Goal: Communication & Community: Answer question/provide support

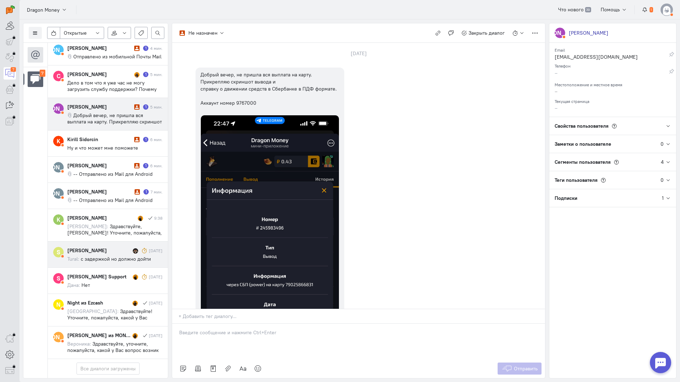
scroll to position [118, 0]
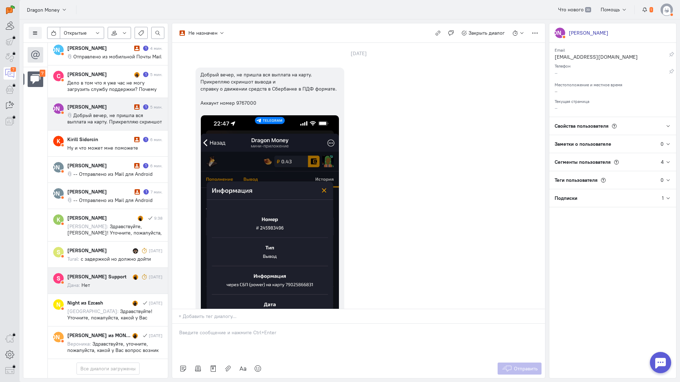
click at [111, 282] on cq-message "Дана: Нет" at bounding box center [114, 285] width 95 height 6
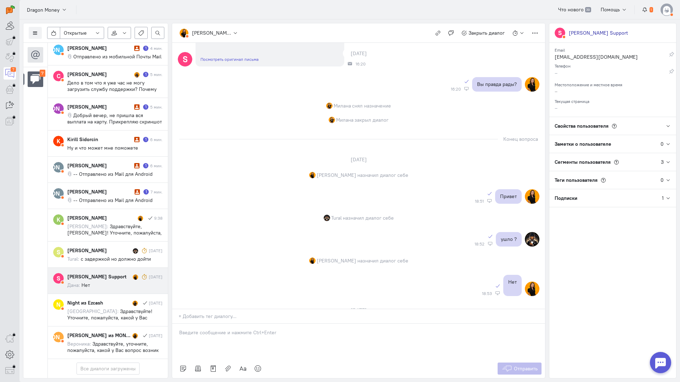
scroll to position [264, 0]
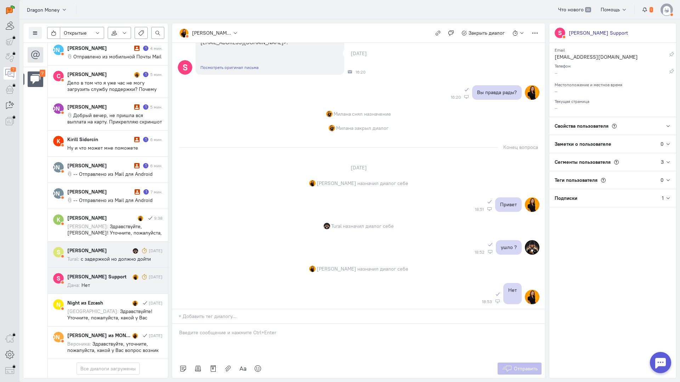
click at [98, 247] on div "[PERSON_NAME] [DATE] Tural: с задержкой но должно дойти" at bounding box center [114, 254] width 95 height 15
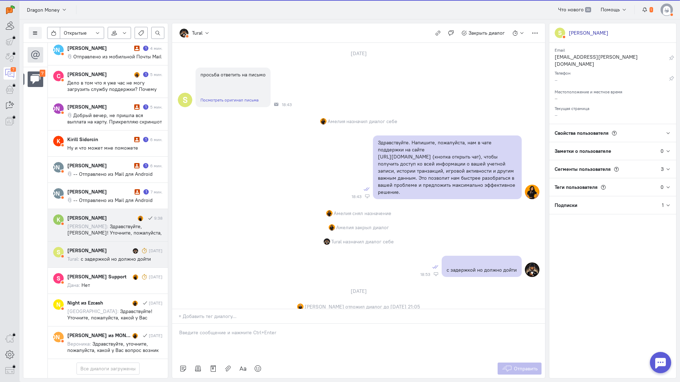
scroll to position [114, 0]
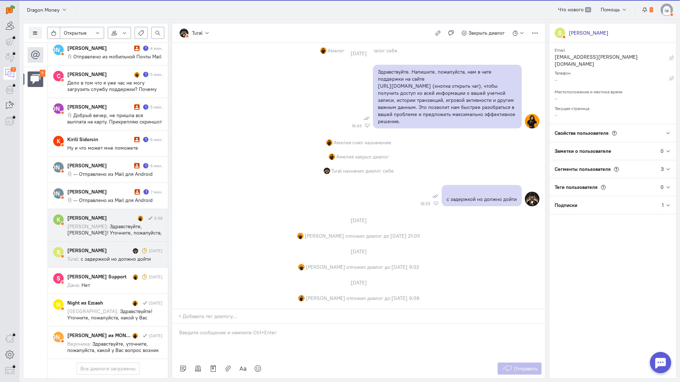
click at [111, 223] on span "Здравствуйте, [PERSON_NAME]! Уточните, пожалуйста, с кем ранее вы вели диалог?" at bounding box center [114, 232] width 95 height 19
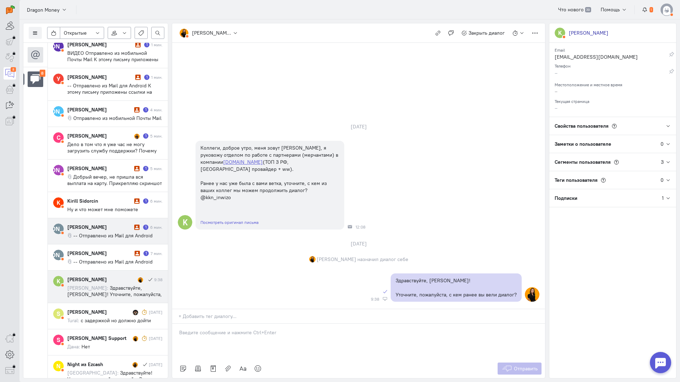
scroll to position [71, 0]
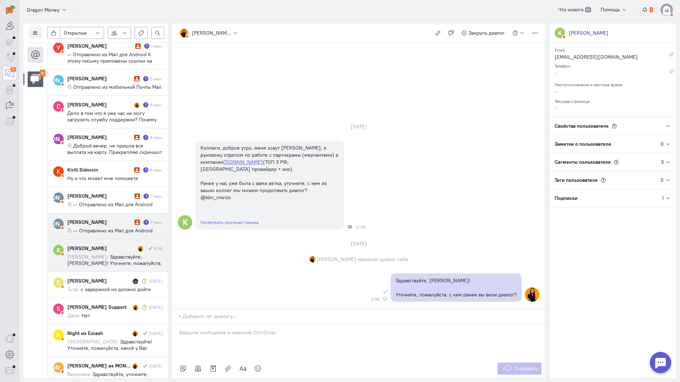
drag, startPoint x: 114, startPoint y: 232, endPoint x: 124, endPoint y: 231, distance: 9.9
click at [114, 226] on div "[PERSON_NAME]" at bounding box center [99, 222] width 65 height 7
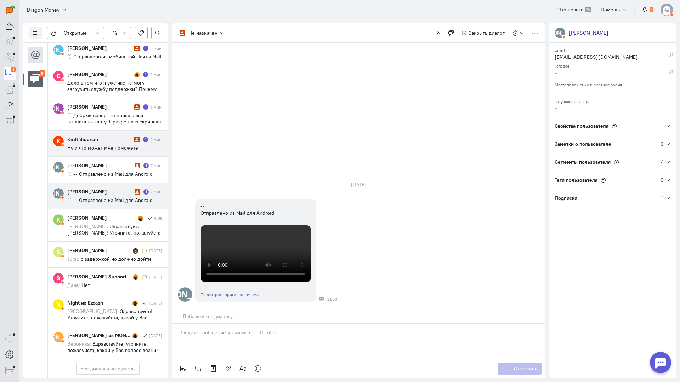
scroll to position [106, 0]
click at [35, 198] on cq-conversations-channel-list "8" at bounding box center [35, 211] width 24 height 336
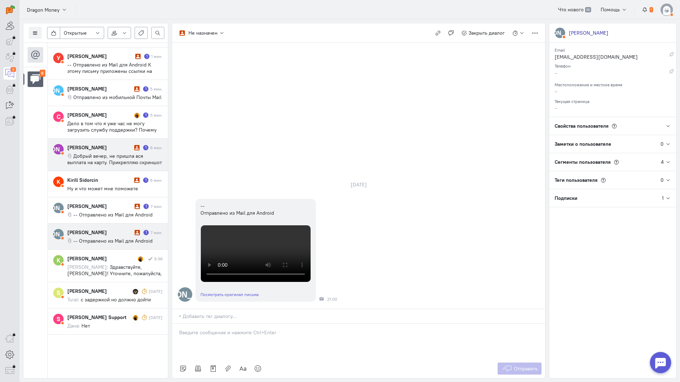
scroll to position [0, 0]
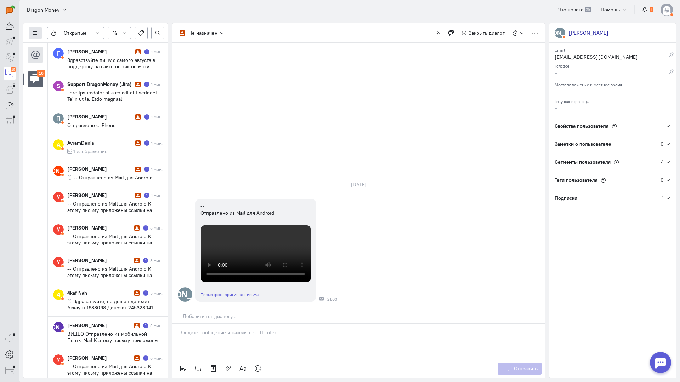
click at [38, 33] on button at bounding box center [35, 33] width 13 height 12
click at [64, 45] on span "Список пользователей" at bounding box center [68, 47] width 53 height 6
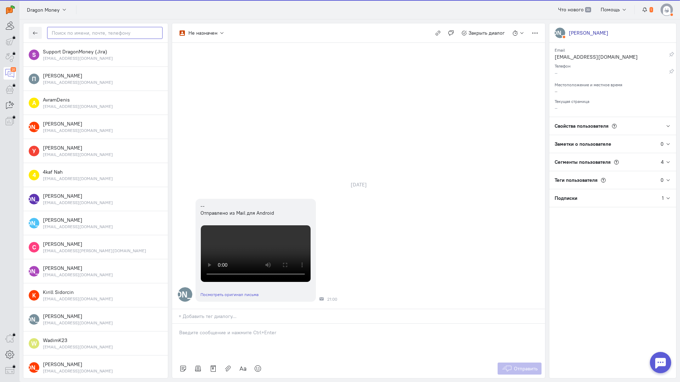
click at [93, 34] on input "text" at bounding box center [104, 33] width 115 height 12
paste input "boyarinova97@in"
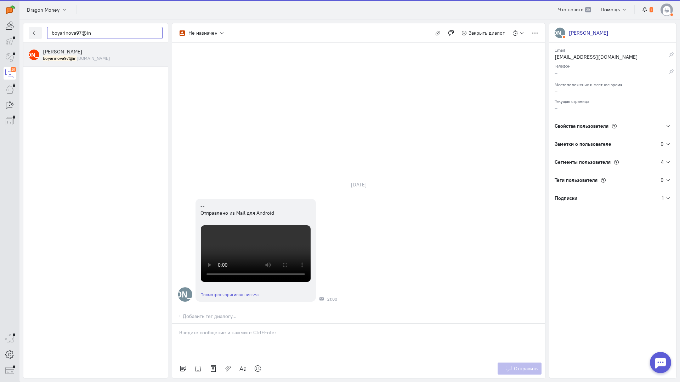
type input "boyarinova97@in"
click at [65, 48] on div "[PERSON_NAME] boyarinova97@in [DOMAIN_NAME]" at bounding box center [103, 54] width 120 height 13
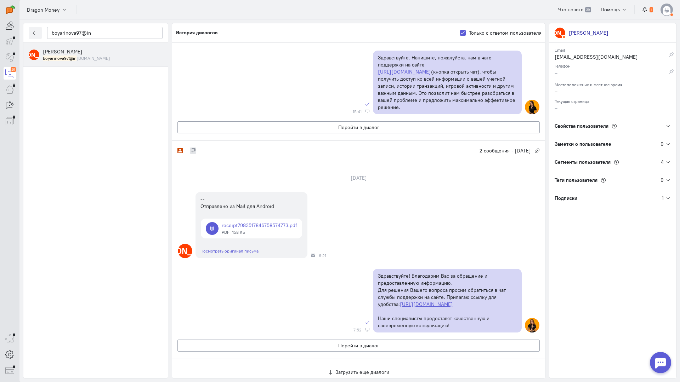
scroll to position [308, 0]
click at [255, 340] on button "Перейти в диалог" at bounding box center [358, 346] width 362 height 12
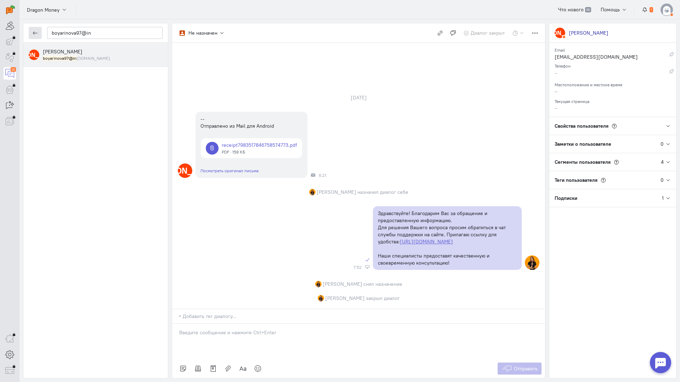
click at [35, 31] on icon "button" at bounding box center [35, 32] width 5 height 5
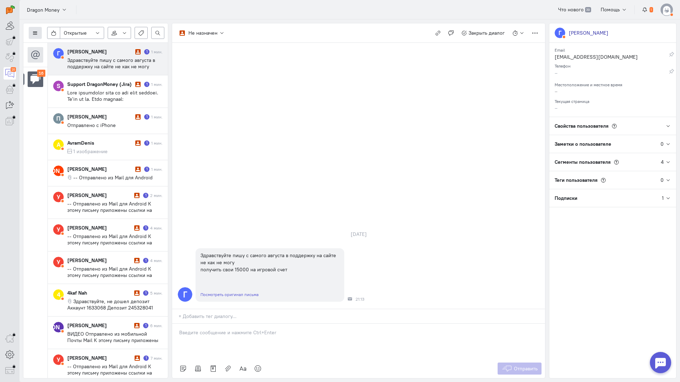
click at [39, 33] on button at bounding box center [35, 33] width 13 height 12
click at [68, 47] on span "Список пользователей" at bounding box center [68, 47] width 53 height 6
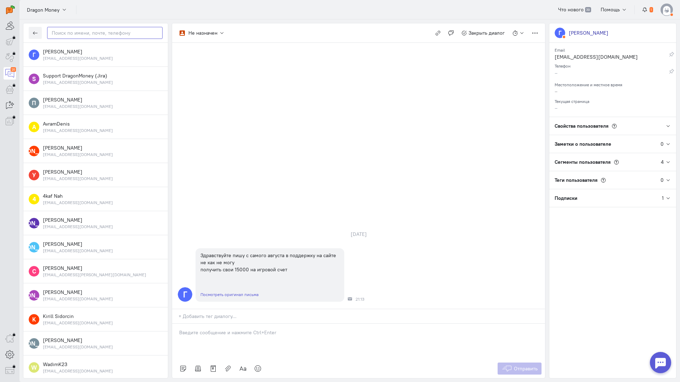
click at [80, 33] on input "text" at bounding box center [104, 33] width 115 height 12
paste input "boyarinova97@in"
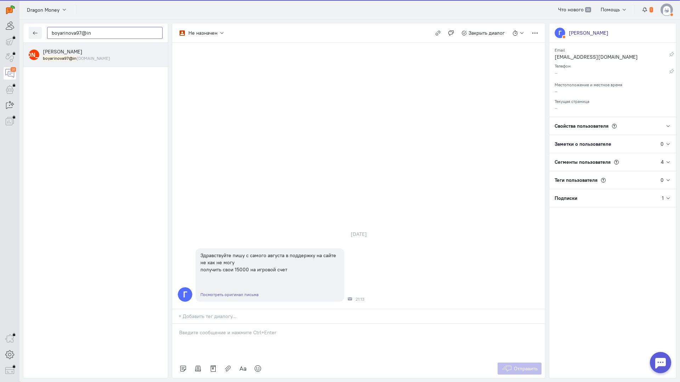
type input "boyarinova97@in"
click at [98, 59] on div "boyarinova97@in [DOMAIN_NAME]" at bounding box center [103, 58] width 120 height 6
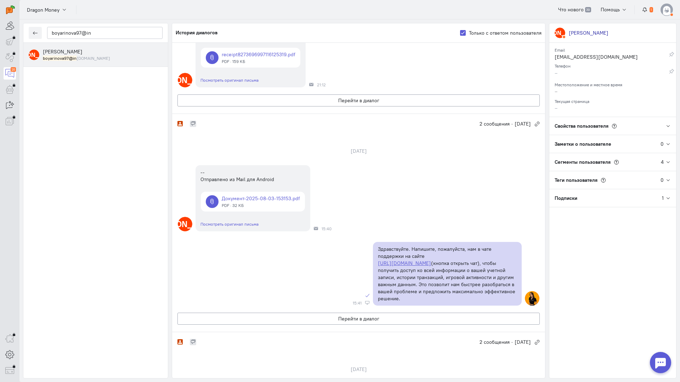
scroll to position [106, 0]
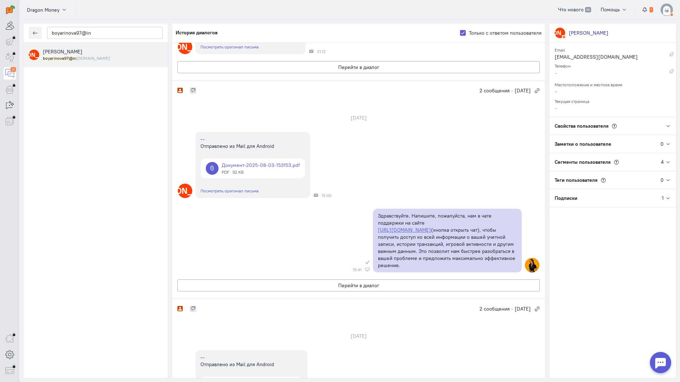
drag, startPoint x: 237, startPoint y: 314, endPoint x: 272, endPoint y: 247, distance: 75.7
click at [238, 314] on div "Не назначен 2 сообщения · [DATE]" at bounding box center [358, 308] width 373 height 19
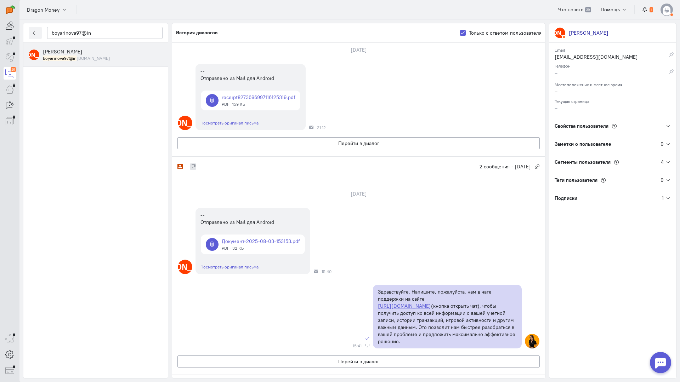
scroll to position [0, 0]
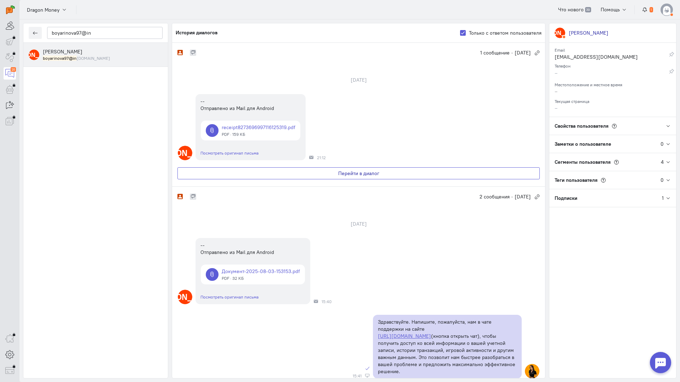
click at [312, 172] on button "Перейти в диалог" at bounding box center [358, 173] width 362 height 12
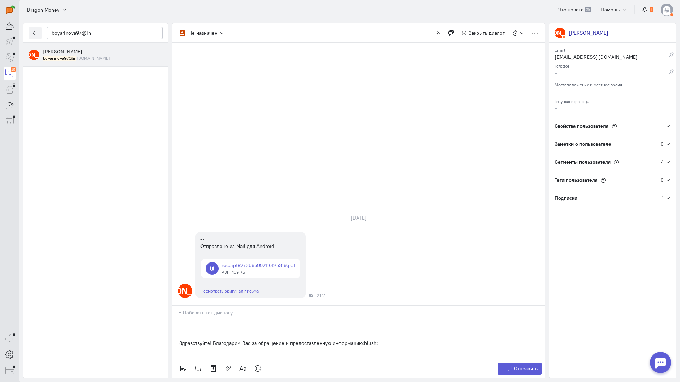
click at [181, 340] on p "Здравствуйте! Благодарим Вас за обращение и предоставленную информацию:blush:" at bounding box center [358, 343] width 359 height 7
click at [176, 320] on div "Здравствуйте! Благодарим Вас за обращение и предоставленную информацию:blush:" at bounding box center [358, 339] width 373 height 39
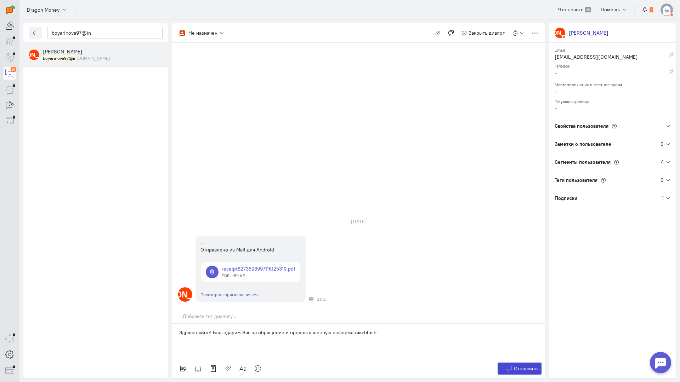
click at [516, 363] on button "Отправить" at bounding box center [519, 369] width 44 height 12
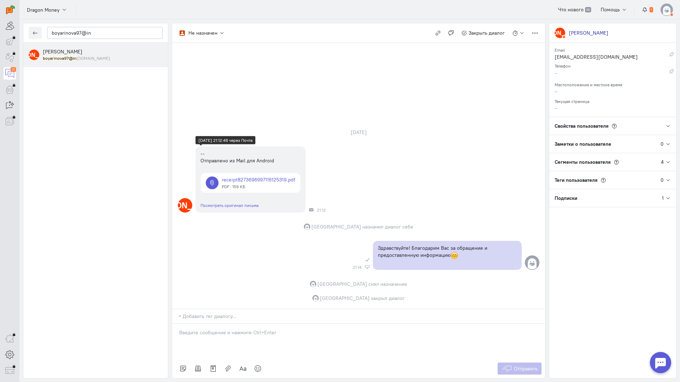
click at [254, 173] on link at bounding box center [250, 183] width 99 height 20
click at [33, 30] on button "button" at bounding box center [35, 33] width 13 height 12
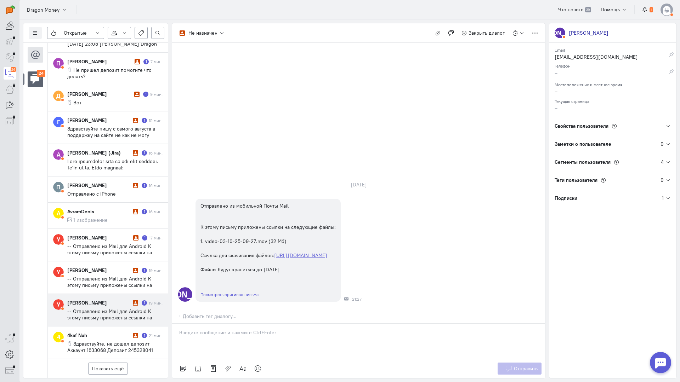
scroll to position [354, 0]
click at [120, 308] on span "-- Отправлено из Mail для Android К этому письму приложены ссылки на следующие …" at bounding box center [114, 330] width 95 height 45
drag, startPoint x: 207, startPoint y: 297, endPoint x: 204, endPoint y: 295, distance: 3.8
click at [207, 324] on div at bounding box center [358, 341] width 373 height 35
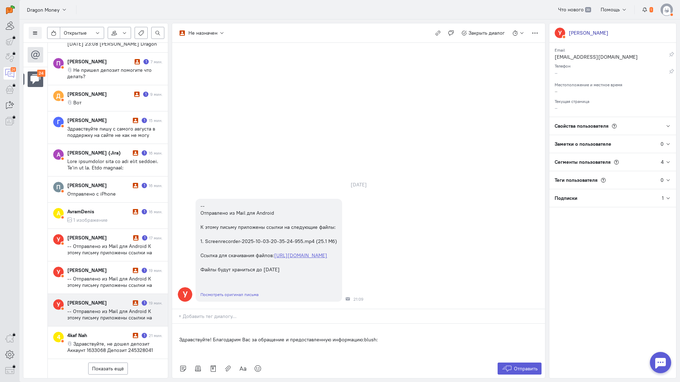
click at [177, 324] on div "Здравствуйте! Благодарим Вас за обращение и предоставленную информацию:blush:" at bounding box center [358, 341] width 373 height 35
click at [524, 366] on span "Отправить" at bounding box center [526, 369] width 24 height 6
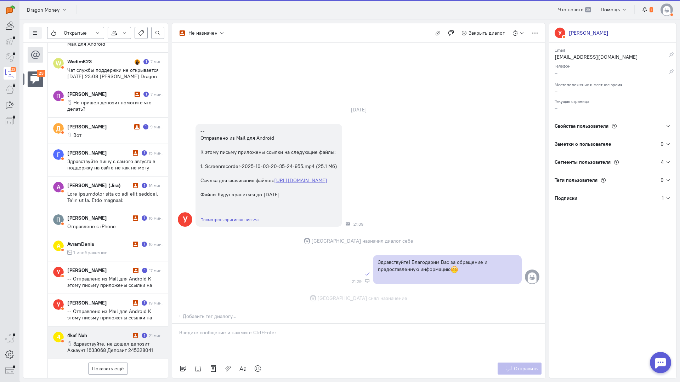
scroll to position [9, 0]
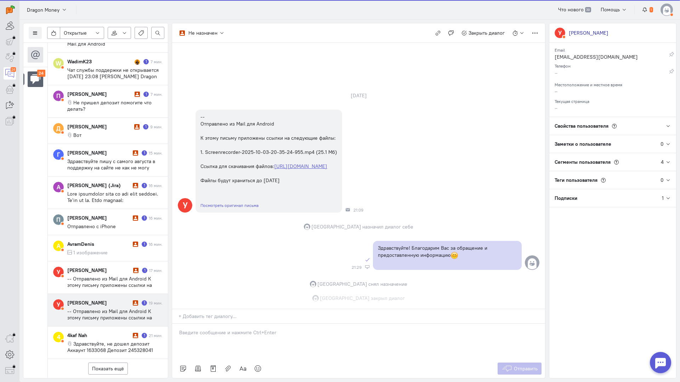
click at [109, 308] on span "-- Отправлено из Mail для Android К этому письму приложены ссылки на следующие …" at bounding box center [114, 330] width 95 height 45
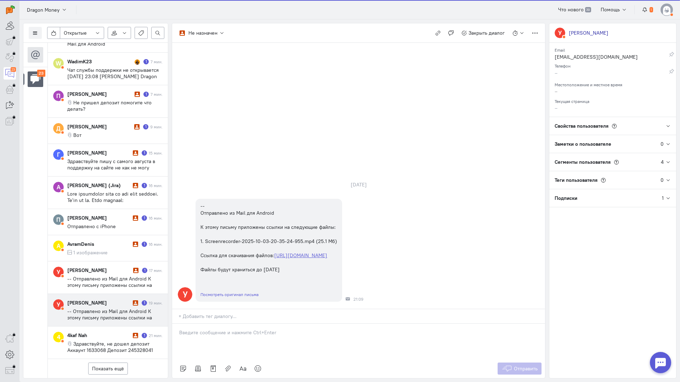
scroll to position [322, 0]
click at [201, 324] on div at bounding box center [358, 341] width 373 height 35
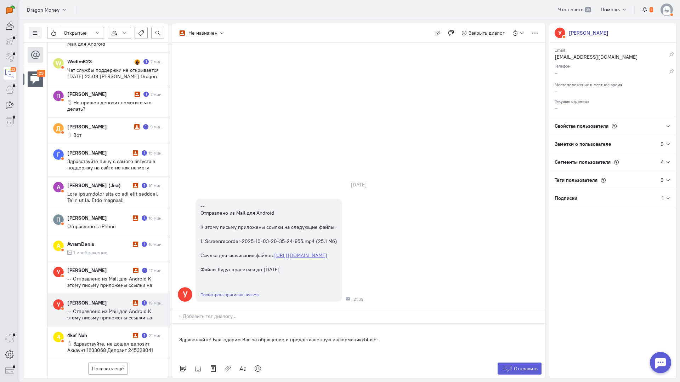
click at [178, 324] on div "Здравствуйте! Благодарим Вас за обращение и предоставленную информацию:blush:" at bounding box center [358, 341] width 373 height 35
click at [527, 366] on span "Отправить" at bounding box center [526, 369] width 24 height 6
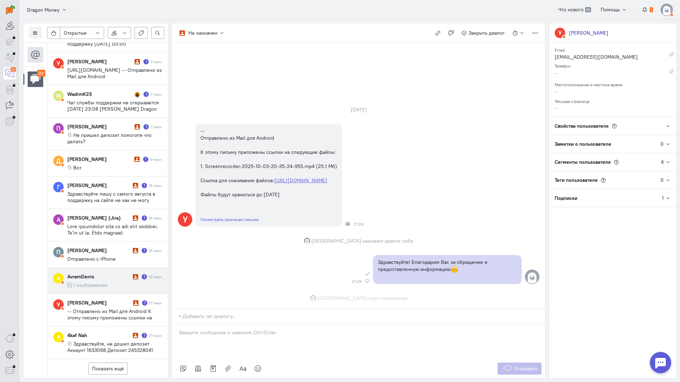
scroll to position [9, 0]
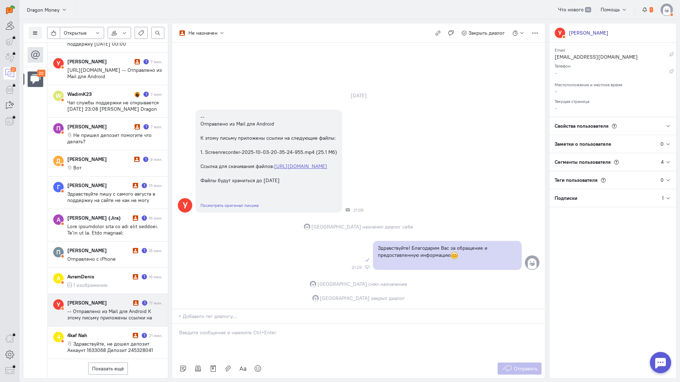
drag, startPoint x: 101, startPoint y: 261, endPoint x: 116, endPoint y: 261, distance: 15.2
click at [102, 300] on div "[PERSON_NAME]" at bounding box center [99, 303] width 64 height 7
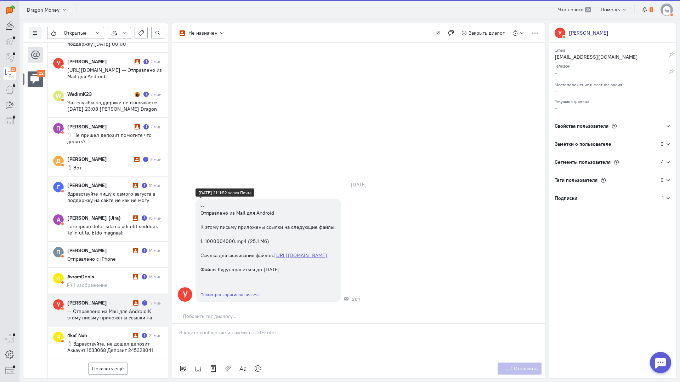
scroll to position [290, 0]
click at [238, 324] on div at bounding box center [358, 341] width 373 height 35
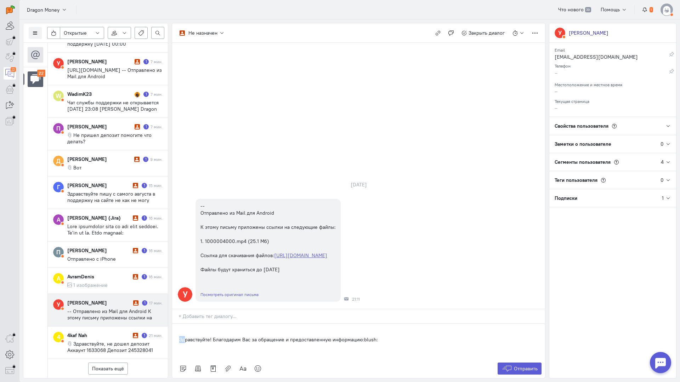
drag, startPoint x: 185, startPoint y: 297, endPoint x: 178, endPoint y: 295, distance: 7.0
click at [178, 324] on div "Здравствуйте! Благодарим Вас за обращение и предоставленную информацию:blush:" at bounding box center [358, 341] width 373 height 35
click at [515, 366] on span "Отправить" at bounding box center [526, 369] width 24 height 6
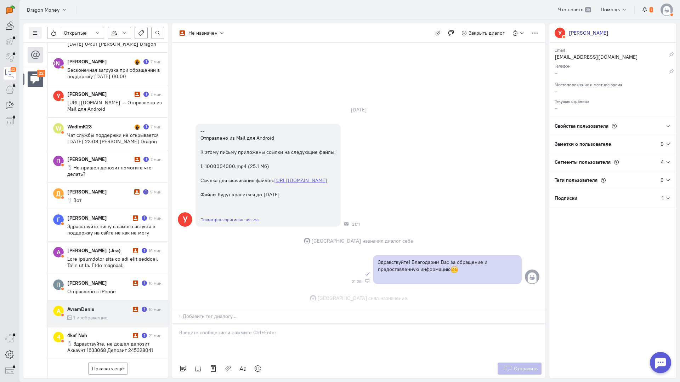
scroll to position [9, 0]
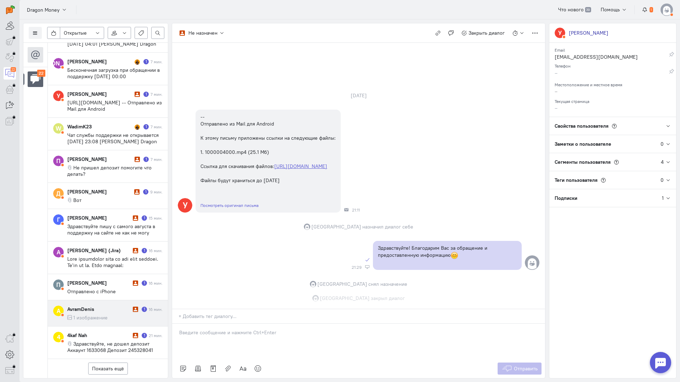
click at [108, 306] on div "AvramDenis" at bounding box center [99, 309] width 64 height 7
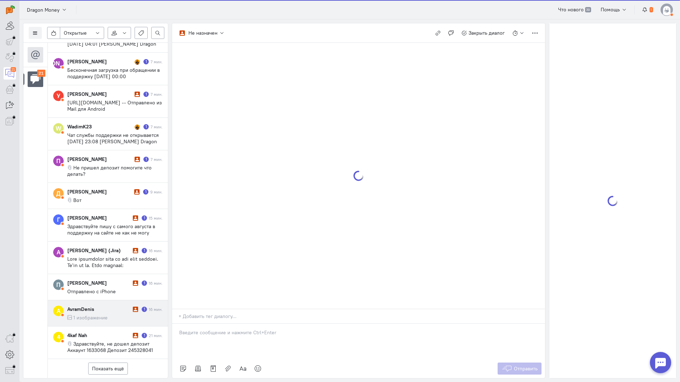
scroll to position [252, 0]
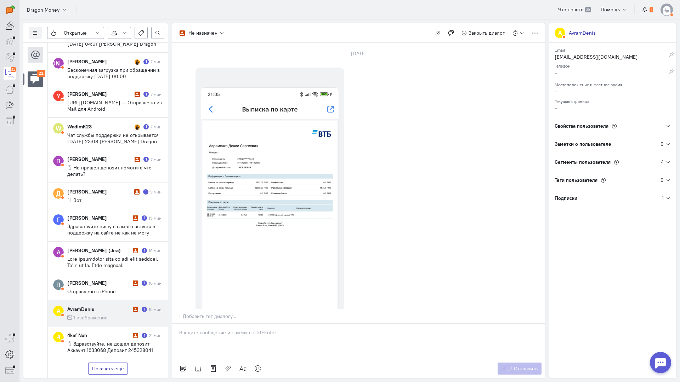
click at [109, 363] on button "Показать ещё" at bounding box center [108, 369] width 40 height 12
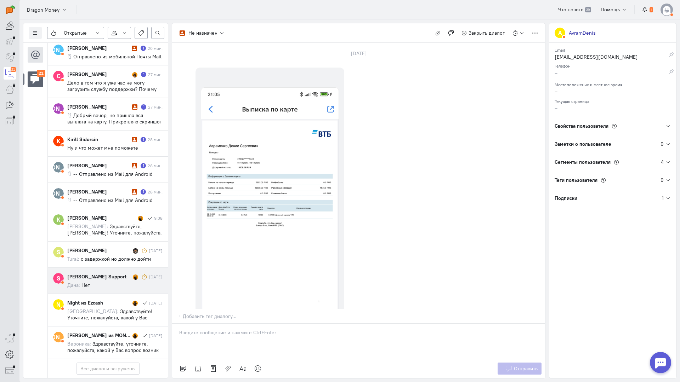
scroll to position [660, 0]
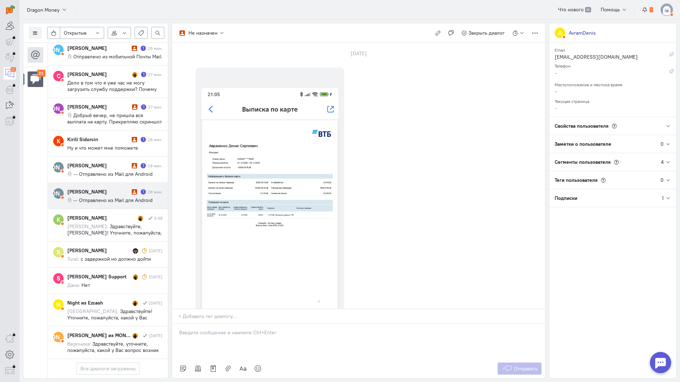
click at [119, 197] on span "-- Отправлено из Mail для Android" at bounding box center [112, 200] width 79 height 6
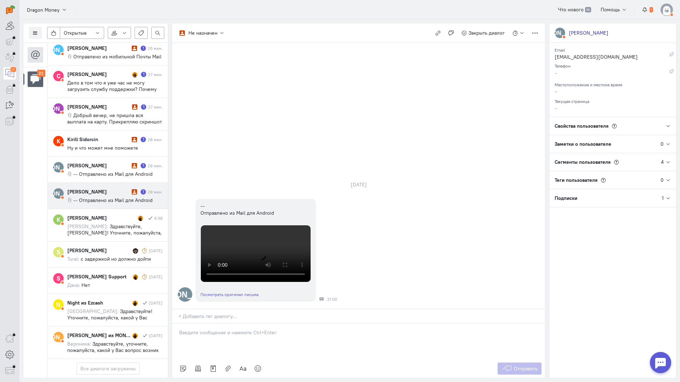
click at [221, 329] on p at bounding box center [358, 332] width 359 height 7
click at [173, 324] on div "Здравствуйте! Благодарим Вас за обращение и предоставленную информацию:blush:" at bounding box center [358, 341] width 373 height 35
click at [523, 366] on span "Отправить" at bounding box center [526, 369] width 24 height 6
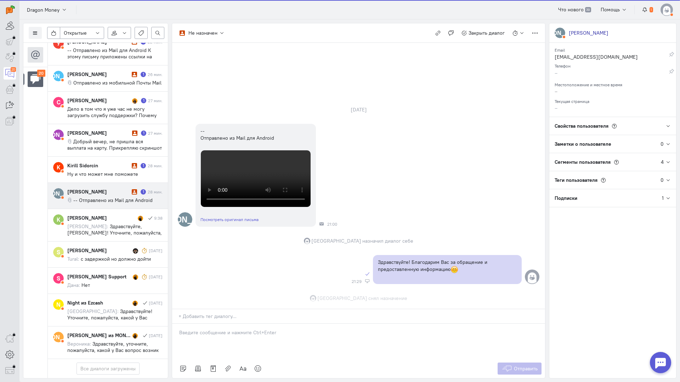
scroll to position [246, 0]
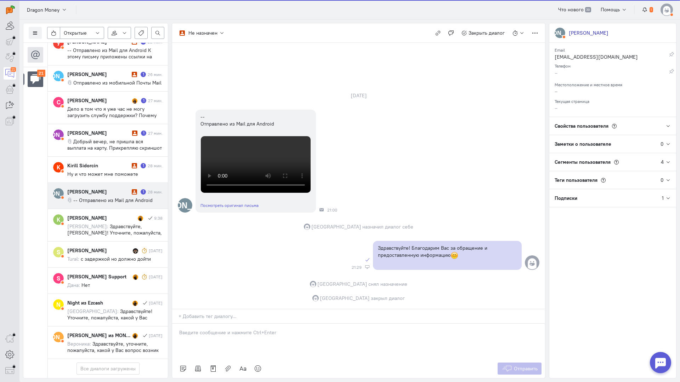
click at [108, 188] on div "[PERSON_NAME]" at bounding box center [98, 191] width 63 height 7
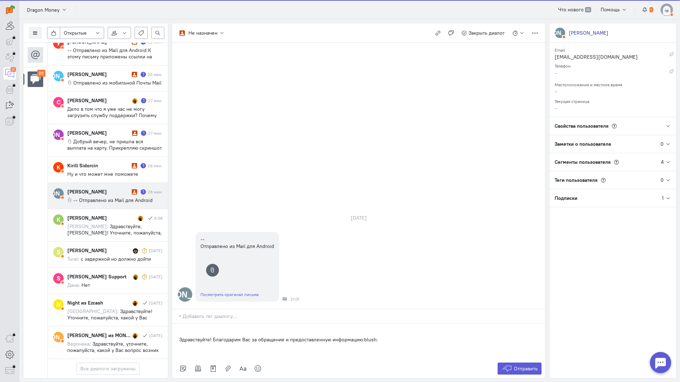
scroll to position [634, 0]
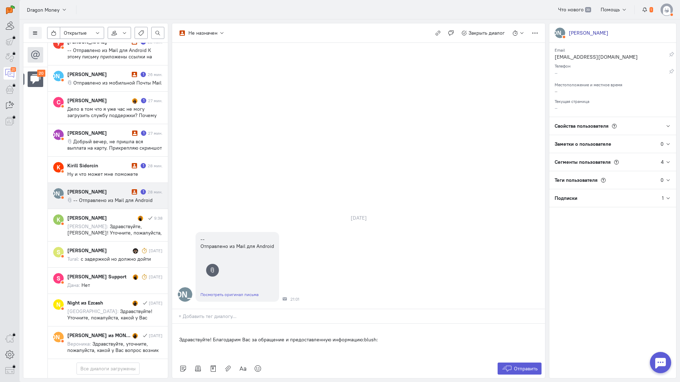
click at [172, 296] on div "Не назначен Не назначен [GEOGRAPHIC_DATA] [DOMAIN_NAME][EMAIL_ADDRESS][DOMAIN_N…" at bounding box center [359, 201] width 374 height 356
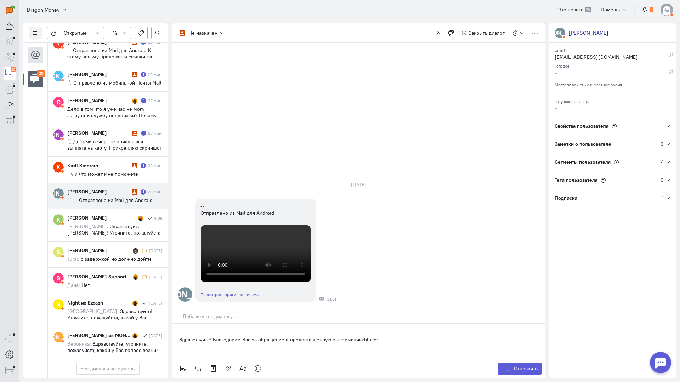
click at [177, 324] on div "Здравствуйте! Благодарим Вас за обращение и предоставленную информацию:blush:" at bounding box center [358, 341] width 373 height 35
click at [513, 363] on button "Отправить" at bounding box center [519, 369] width 44 height 12
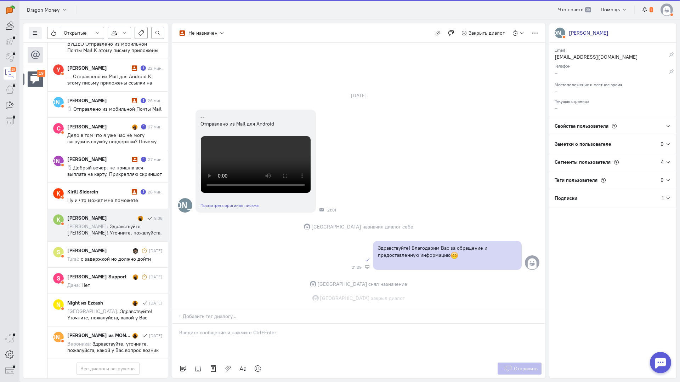
scroll to position [246, 0]
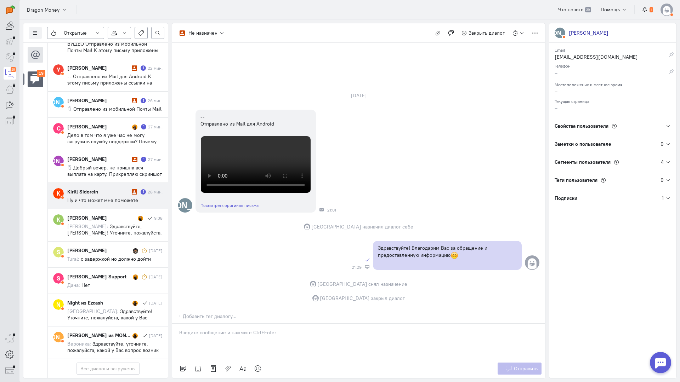
click at [102, 197] on span "Ну и что может мне поможете" at bounding box center [102, 200] width 71 height 6
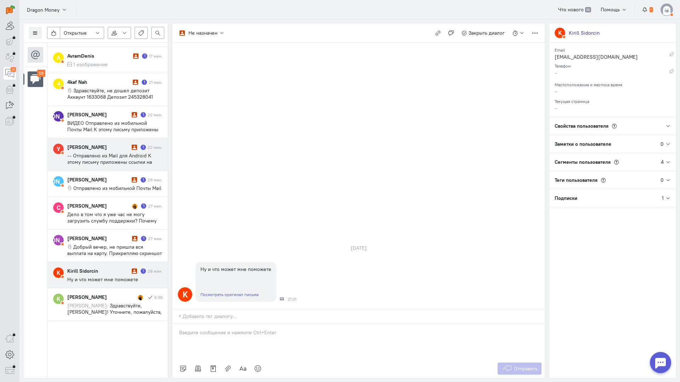
scroll to position [568, 0]
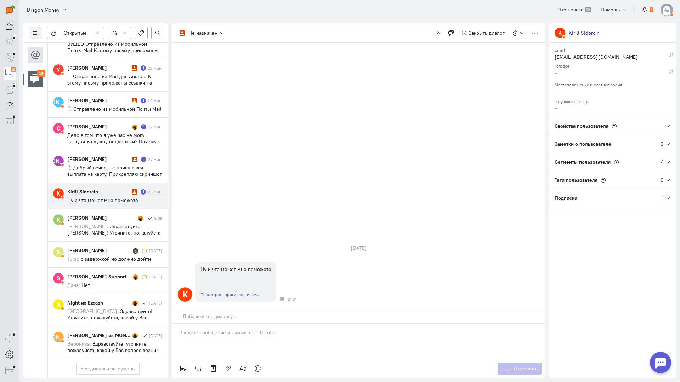
click at [210, 329] on p at bounding box center [358, 332] width 359 height 7
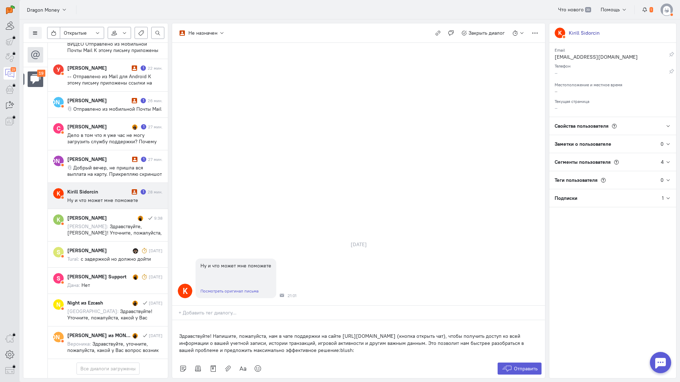
click at [178, 320] on div "Здравствуйте! Напишите, пожалуйста, нам в чате поддержки на сайте [URL][DOMAIN_…" at bounding box center [358, 339] width 373 height 39
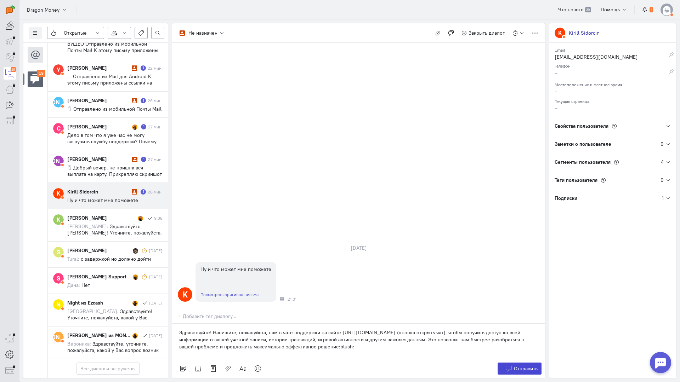
click at [513, 363] on button "Отправить" at bounding box center [519, 369] width 44 height 12
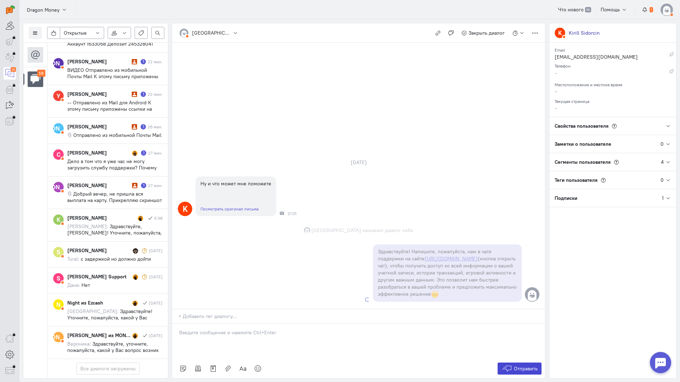
scroll to position [599, 0]
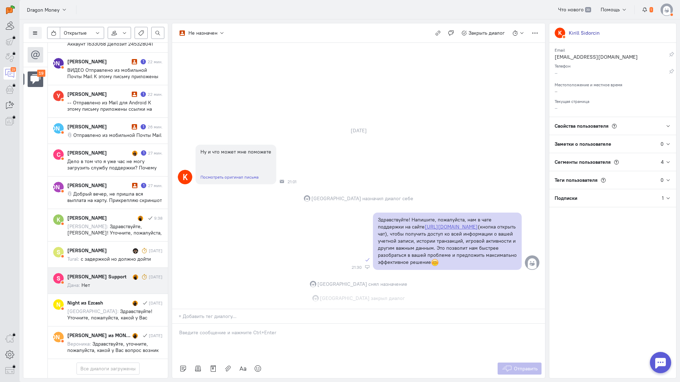
click at [106, 273] on div "[PERSON_NAME] Support" at bounding box center [99, 276] width 64 height 7
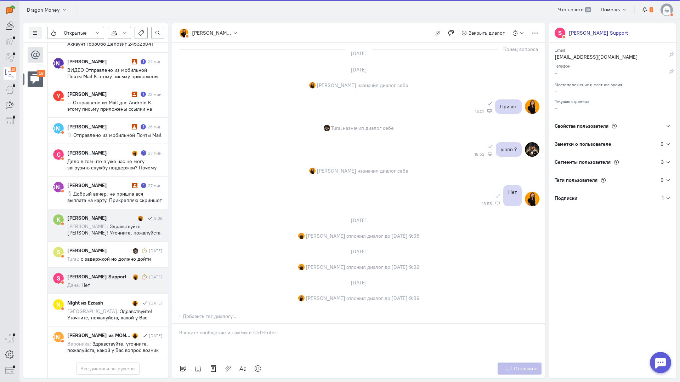
scroll to position [568, 0]
click at [109, 223] on span "Здравствуйте, [PERSON_NAME]! Уточните, пожалуйста, с кем ранее вы вели диалог?" at bounding box center [114, 232] width 95 height 19
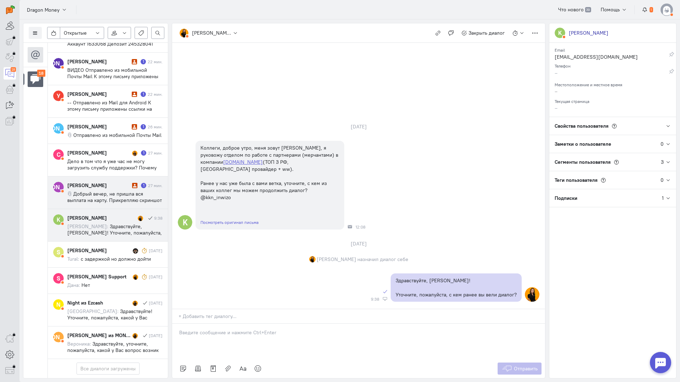
click at [88, 177] on cq-conversation-card "[PERSON_NAME] [PERSON_NAME] 1 27 мин. Добрый вечер, не пришла вся выплата на ка…" at bounding box center [108, 193] width 120 height 33
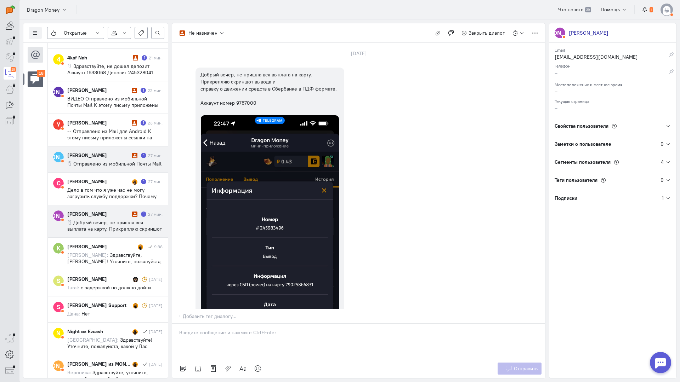
scroll to position [492, 0]
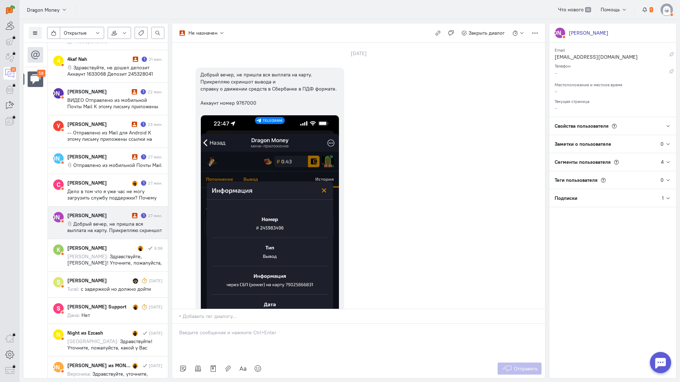
click at [221, 329] on p at bounding box center [358, 332] width 359 height 7
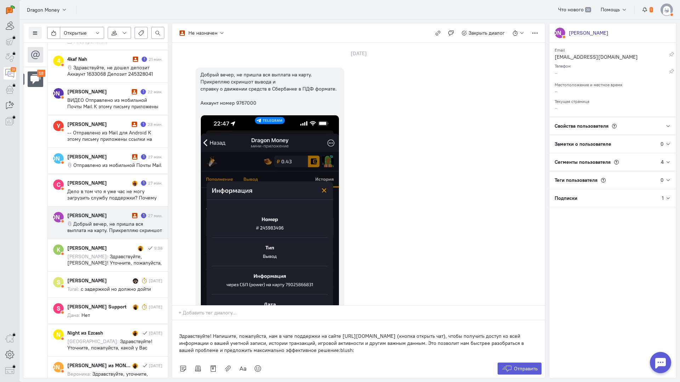
click at [177, 320] on div "Здравствуйте! Напишите, пожалуйста, нам в чате поддержки на сайте [URL][DOMAIN_…" at bounding box center [358, 339] width 373 height 39
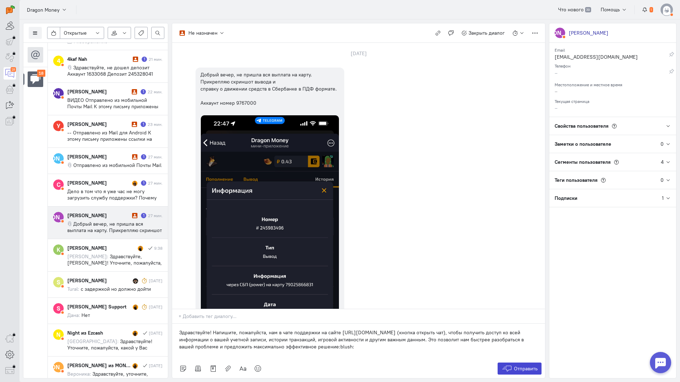
click at [533, 366] on span "Отправить" at bounding box center [526, 369] width 24 height 6
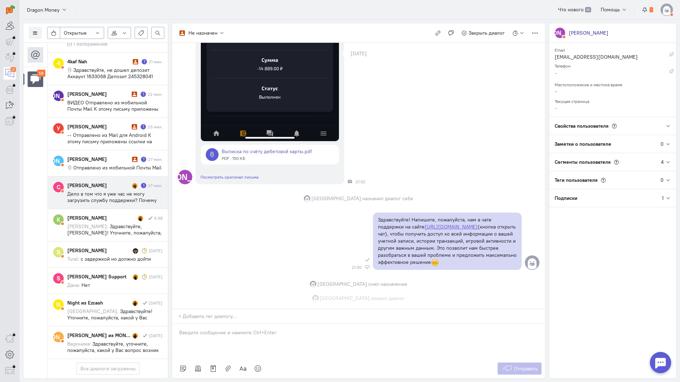
scroll to position [317, 0]
drag, startPoint x: 117, startPoint y: 193, endPoint x: 147, endPoint y: 194, distance: 30.5
click at [117, 193] on div "[PERSON_NAME] 1 27 мин. Дело в том что я уже час не могу загрузить службу подде…" at bounding box center [114, 193] width 95 height 22
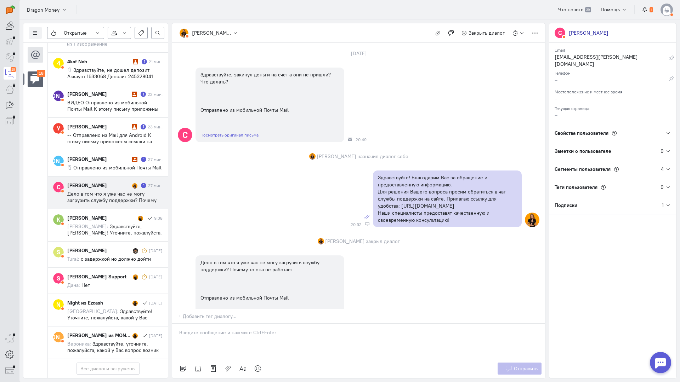
scroll to position [492, 0]
click at [245, 324] on div at bounding box center [358, 341] width 373 height 35
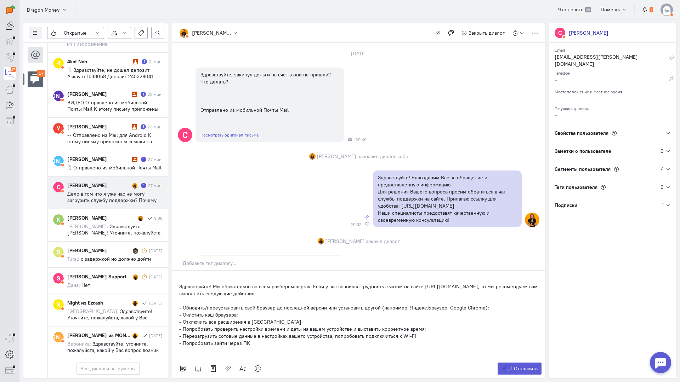
click at [178, 271] on div "Здравствуйте! Мы обязательно во всем разберемся:pray: Если у вас возникла трудн…" at bounding box center [358, 315] width 373 height 89
click at [529, 366] on span "Отправить" at bounding box center [526, 369] width 24 height 6
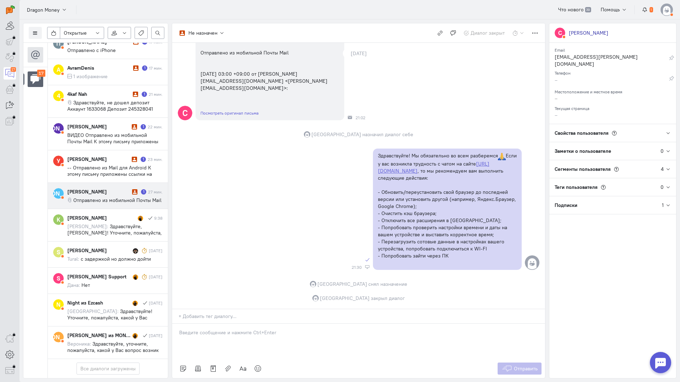
click at [117, 197] on span "Отправлено из мобильной Почты Mail" at bounding box center [117, 200] width 88 height 6
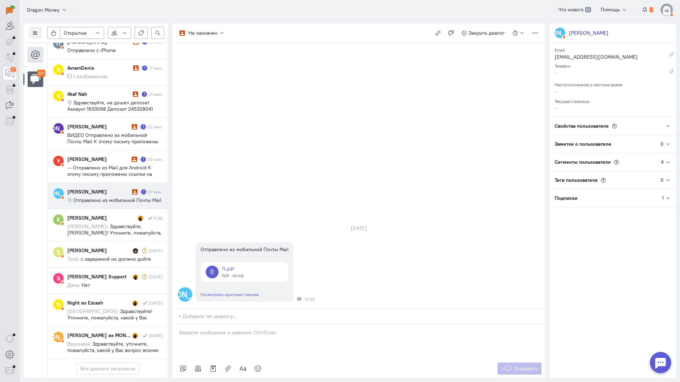
click at [205, 324] on div at bounding box center [358, 341] width 373 height 35
click at [177, 324] on div "Здравствуйте! Благодарим Вас за обращение и предоставленную информацию:blush:" at bounding box center [358, 341] width 373 height 35
click at [530, 363] on button "Отправить" at bounding box center [519, 369] width 44 height 12
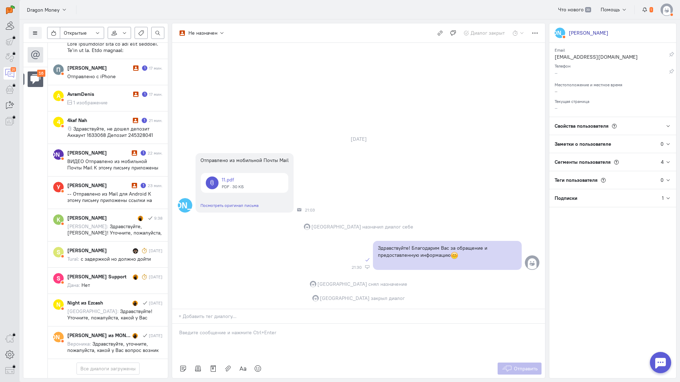
scroll to position [475, 0]
click at [115, 191] on span "-- Отправлено из Mail для Android К этому письму приложены ссылки на следующие …" at bounding box center [114, 213] width 95 height 45
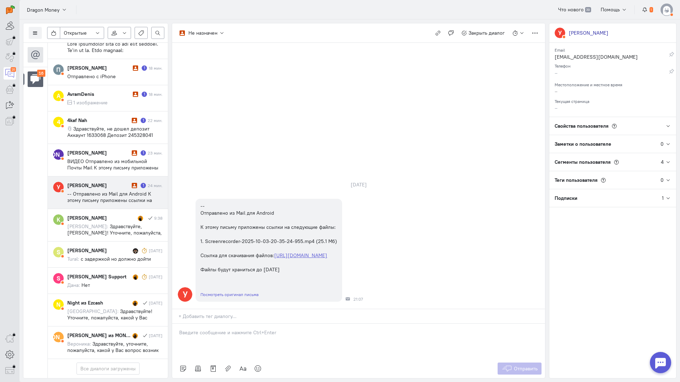
click at [192, 324] on div at bounding box center [358, 341] width 373 height 35
click at [176, 324] on div "Здравствуйте! Благодарим Вас за обращение и предоставленную информацию:blush:" at bounding box center [358, 341] width 373 height 35
click at [534, 363] on button "Отправить" at bounding box center [519, 369] width 44 height 12
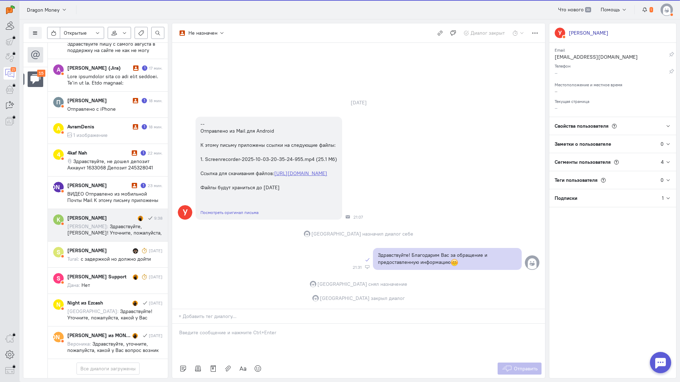
scroll to position [437, 0]
click at [112, 223] on span "Здравствуйте, [PERSON_NAME]! Уточните, пожалуйста, с кем ранее вы вели диалог?" at bounding box center [114, 232] width 95 height 19
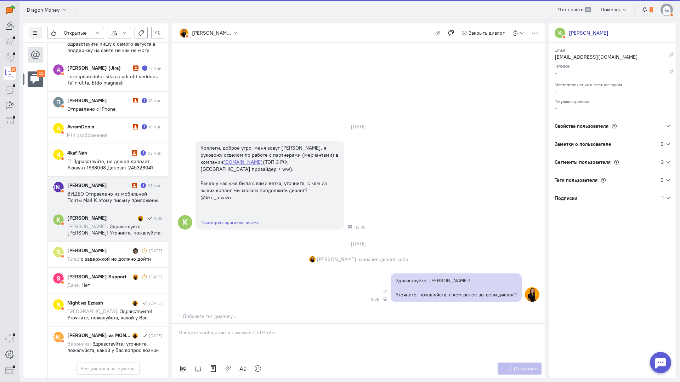
click at [108, 191] on span "ВИДЕО Отправлено из мобильной Почты Mail К этому письму приложены ссылки на сле…" at bounding box center [112, 213] width 91 height 45
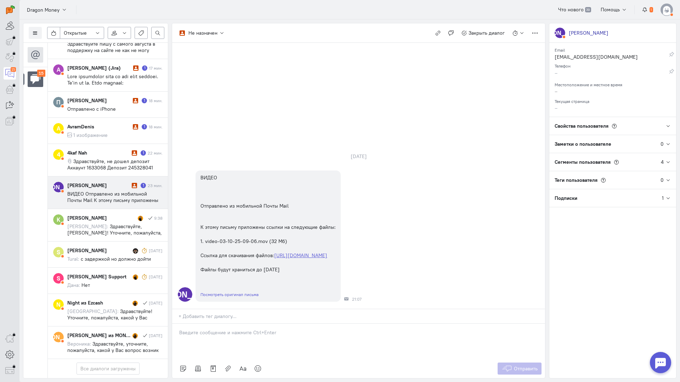
drag, startPoint x: 219, startPoint y: 284, endPoint x: 204, endPoint y: 287, distance: 15.1
click at [218, 324] on div at bounding box center [358, 341] width 373 height 35
click at [178, 324] on div "Здравствуйте! Благодарим Вас за обращение и предоставленную информацию:blush:" at bounding box center [358, 341] width 373 height 35
click at [528, 366] on span "Отправить" at bounding box center [526, 369] width 24 height 6
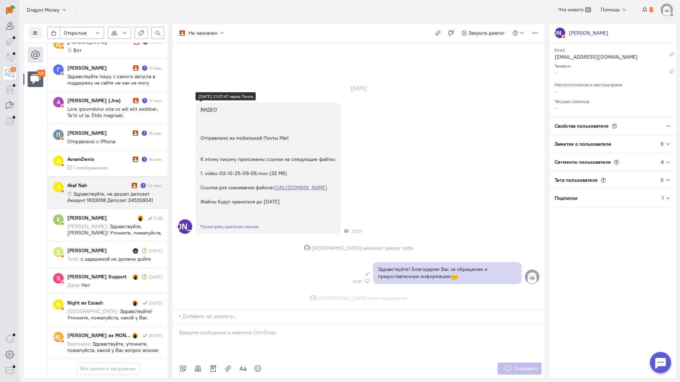
scroll to position [30, 0]
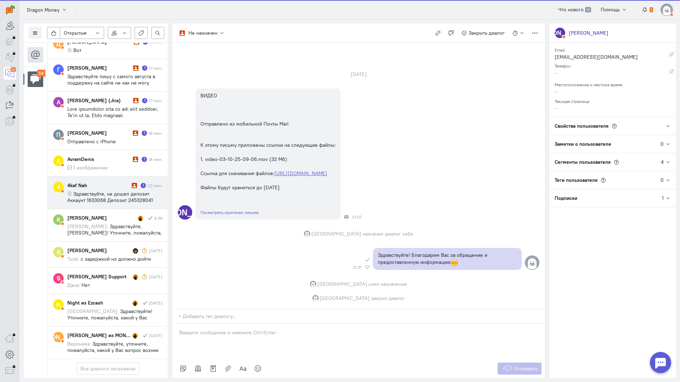
click at [92, 182] on div "4kaf Nah" at bounding box center [98, 185] width 63 height 7
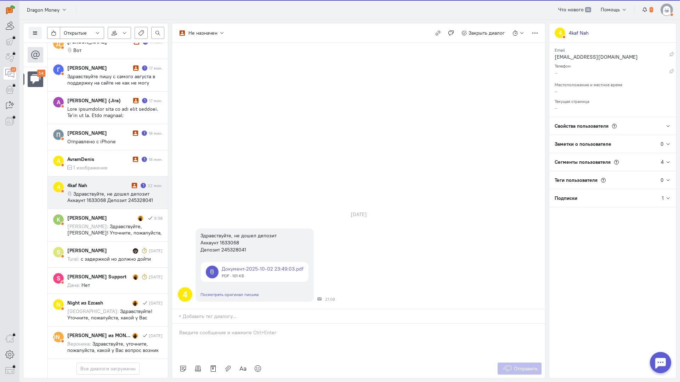
scroll to position [405, 0]
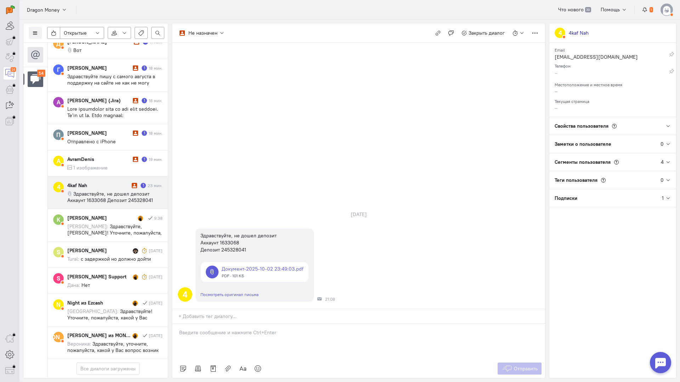
drag, startPoint x: 245, startPoint y: 283, endPoint x: 197, endPoint y: 288, distance: 48.4
click at [243, 324] on div at bounding box center [358, 341] width 373 height 35
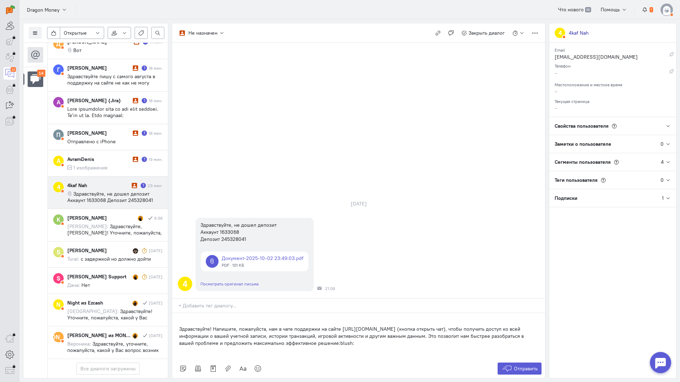
click at [171, 285] on div "Список пользователей Включить темную тему Открытые Открытые диалоги Отложенные …" at bounding box center [349, 200] width 660 height 363
click at [182, 326] on p "Здравствуйте! Напишите, пожалуйста, нам в чате поддержки на сайте [URL][DOMAIN_…" at bounding box center [358, 336] width 359 height 21
click at [179, 313] on div "Здравствуйте! Напишите, пожалуйста, нам в чате поддержки на сайте [URL][DOMAIN_…" at bounding box center [358, 336] width 373 height 46
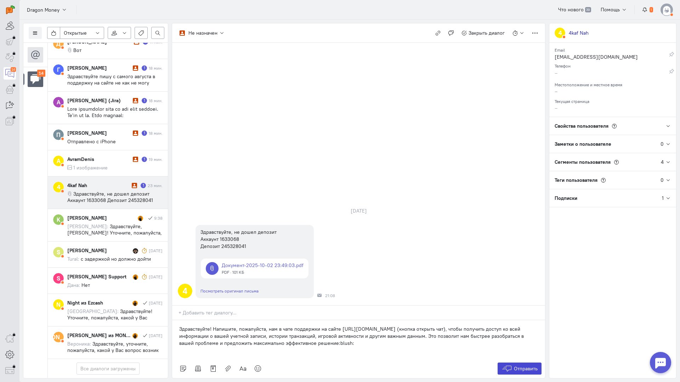
click at [520, 366] on span "Отправить" at bounding box center [526, 369] width 24 height 6
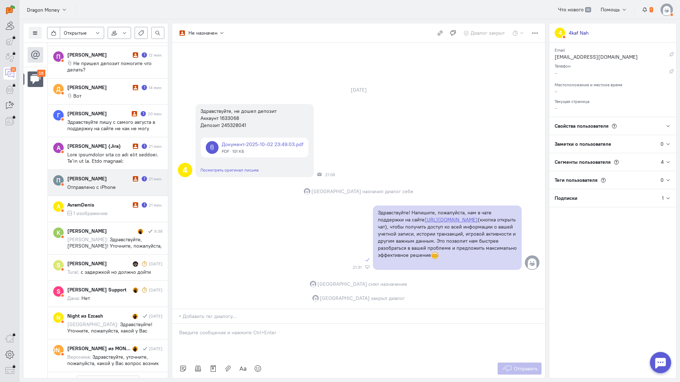
scroll to position [399, 0]
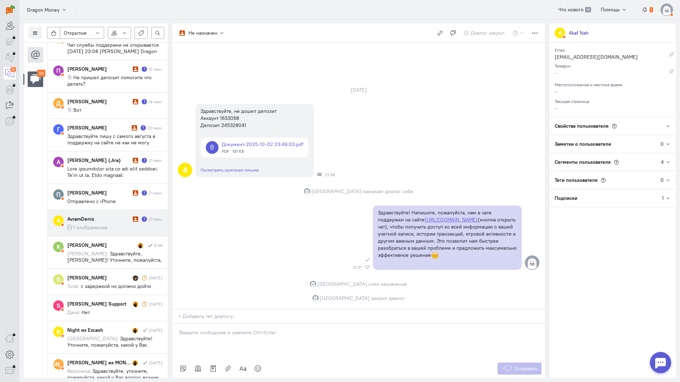
drag, startPoint x: 109, startPoint y: 214, endPoint x: 118, endPoint y: 213, distance: 8.9
click at [110, 214] on cq-conversation-card "A AvramDenis 1 21 мин. 1 изображение" at bounding box center [108, 223] width 120 height 26
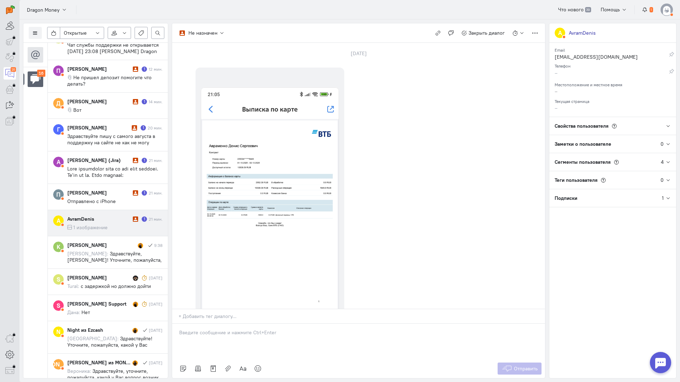
drag, startPoint x: 216, startPoint y: 302, endPoint x: 212, endPoint y: 297, distance: 6.3
click at [217, 324] on div at bounding box center [358, 341] width 373 height 35
click at [175, 324] on div "Здравствуйте! Благодарим Вас за обращение и предоставленную информацию:blush:" at bounding box center [358, 341] width 373 height 35
click at [527, 366] on span "Отправить" at bounding box center [526, 369] width 24 height 6
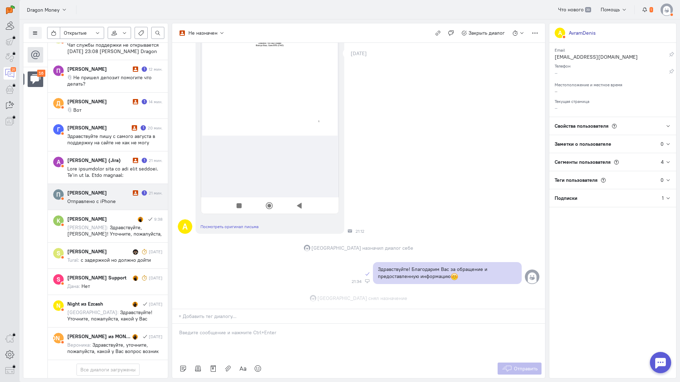
scroll to position [238, 0]
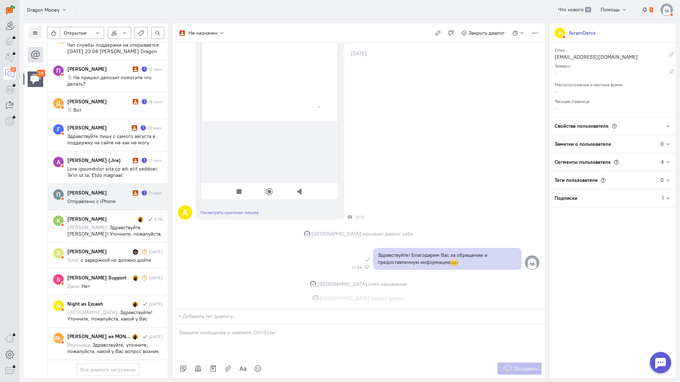
click at [122, 189] on div "[PERSON_NAME]" at bounding box center [99, 192] width 64 height 7
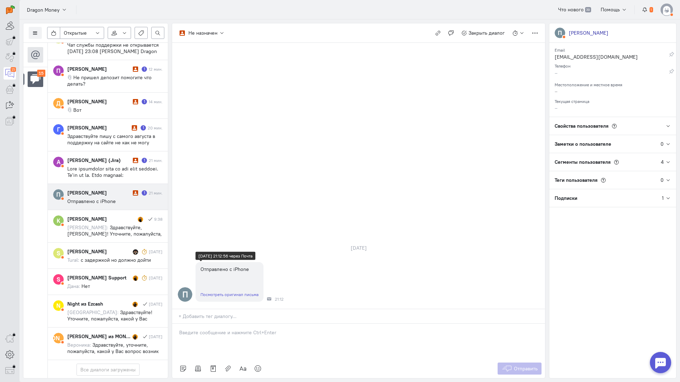
click at [242, 287] on div "Посмотреть оригинал письма" at bounding box center [229, 294] width 68 height 15
click at [243, 292] on link "Посмотреть оригинал письма" at bounding box center [229, 294] width 58 height 5
click at [207, 329] on p at bounding box center [358, 332] width 359 height 7
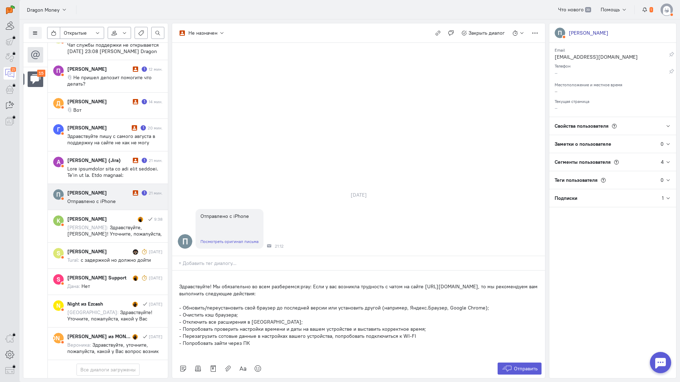
click at [176, 271] on div "Здравствуйте! Мы обязательно во всем разберемся:pray: Если у вас возникла трудн…" at bounding box center [358, 315] width 373 height 89
click at [521, 366] on span "Отправить" at bounding box center [526, 369] width 24 height 6
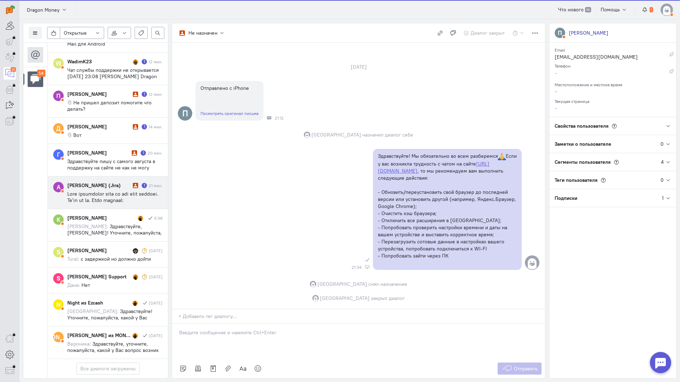
click at [115, 191] on span at bounding box center [114, 366] width 95 height 351
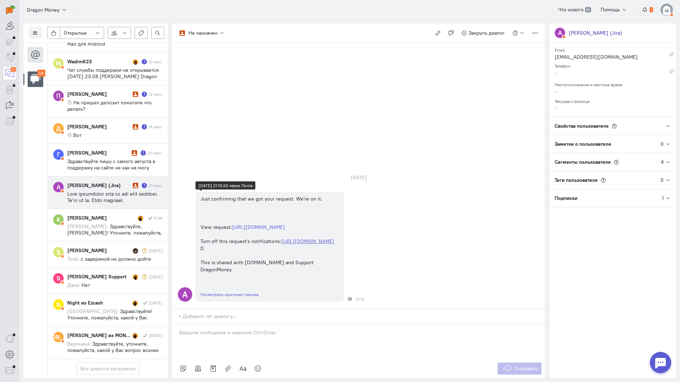
scroll to position [0, 0]
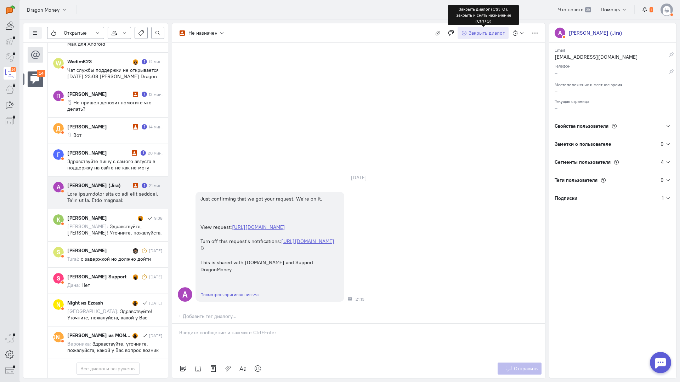
click at [483, 31] on span "Закрыть диалог" at bounding box center [486, 33] width 36 height 6
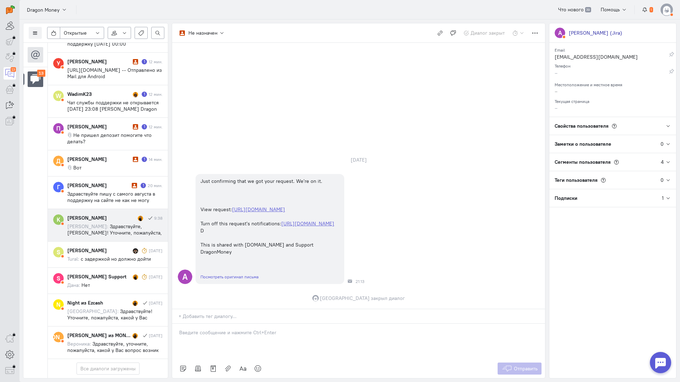
scroll to position [386, 0]
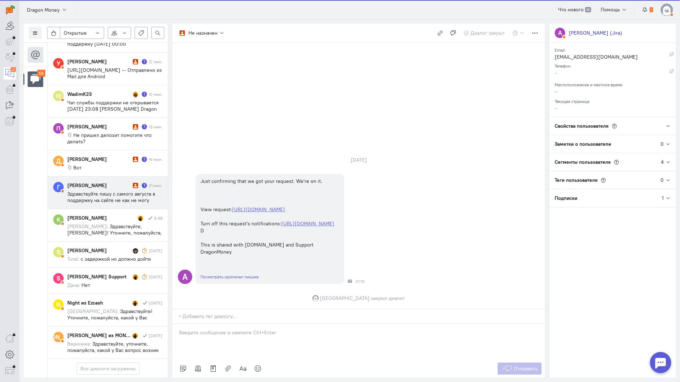
click at [109, 191] on span "Здравствуйте пишу с самого августа в поддержку на сайте не как не могу получить…" at bounding box center [111, 200] width 88 height 19
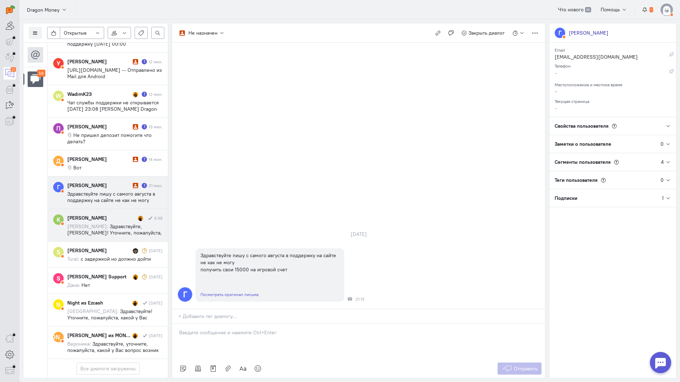
drag, startPoint x: 96, startPoint y: 160, endPoint x: 117, endPoint y: 167, distance: 21.7
click at [97, 191] on span "Здравствуйте пишу с самого августа в поддержку на сайте не как не могу получить…" at bounding box center [111, 200] width 88 height 19
click at [226, 324] on div at bounding box center [358, 341] width 373 height 35
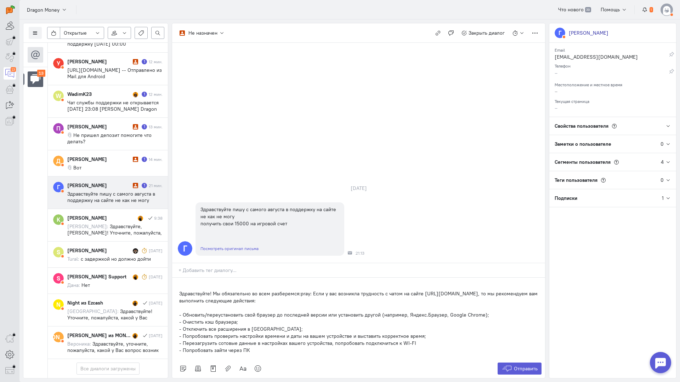
click at [175, 278] on div "Здравствуйте! Мы обязательно во всем разберемся:pray: Если у вас возникла трудн…" at bounding box center [358, 318] width 373 height 81
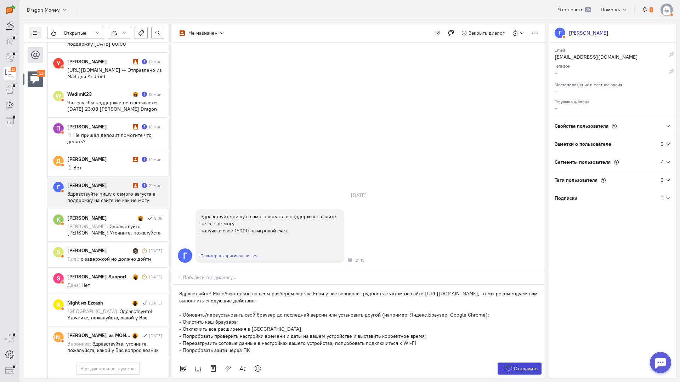
click at [526, 363] on button "Отправить" at bounding box center [519, 369] width 44 height 12
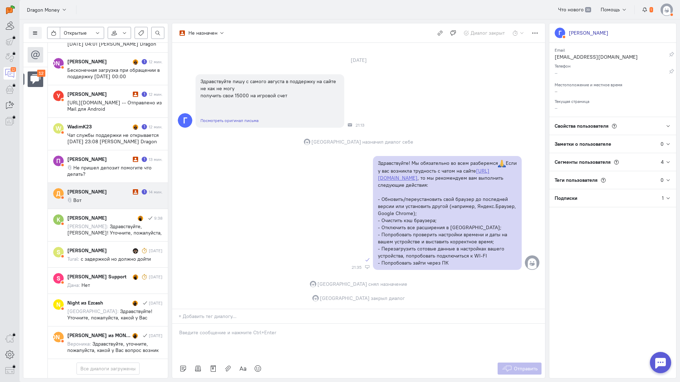
scroll to position [347, 0]
click at [112, 188] on div "[PERSON_NAME]" at bounding box center [99, 191] width 64 height 7
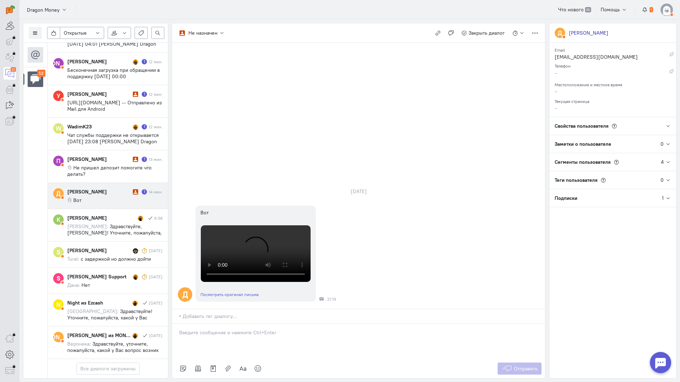
click at [181, 309] on ng-select "+ Добавить тег диалогу..." at bounding box center [358, 316] width 373 height 15
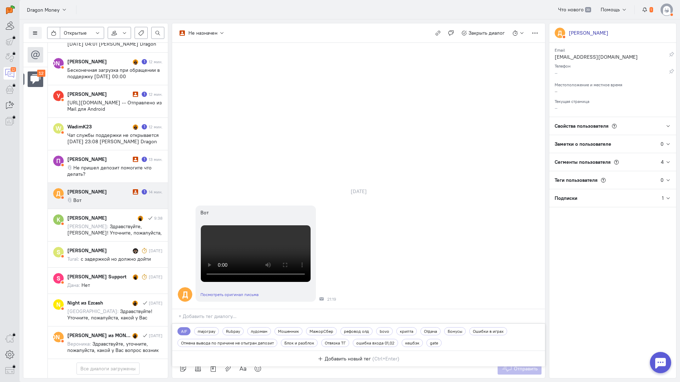
drag, startPoint x: 456, startPoint y: 205, endPoint x: 410, endPoint y: 218, distance: 47.4
click at [452, 205] on div "Д Вот Посмотреть оригинал письма [DATE] 21:19:59 через Почта 21:19" at bounding box center [358, 253] width 373 height 103
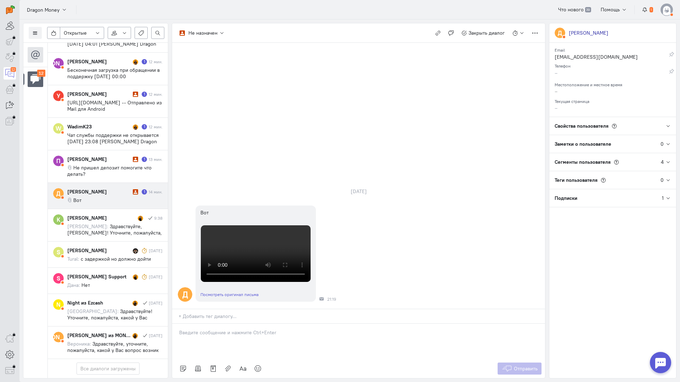
click at [232, 329] on p at bounding box center [358, 332] width 359 height 7
click at [173, 324] on div "Здравствуйте! Благодарим Вас за обращение и предоставленную информацию:blush:" at bounding box center [358, 341] width 373 height 35
click at [522, 366] on span "Отправить" at bounding box center [526, 369] width 24 height 6
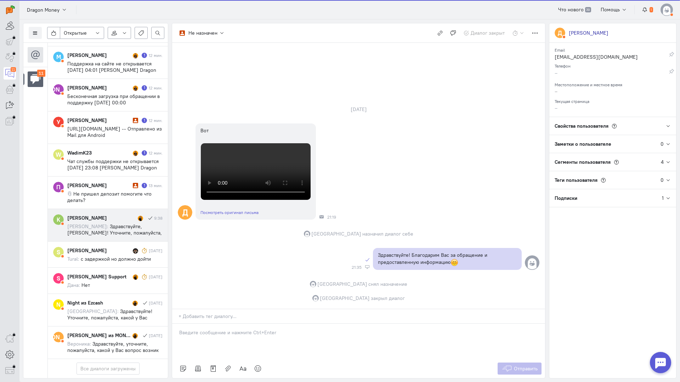
scroll to position [322, 0]
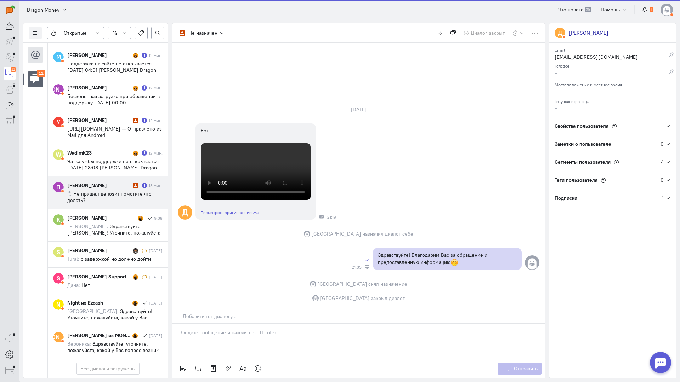
click at [111, 191] on span "Не пришел депозит помогите что делать?" at bounding box center [109, 197] width 84 height 13
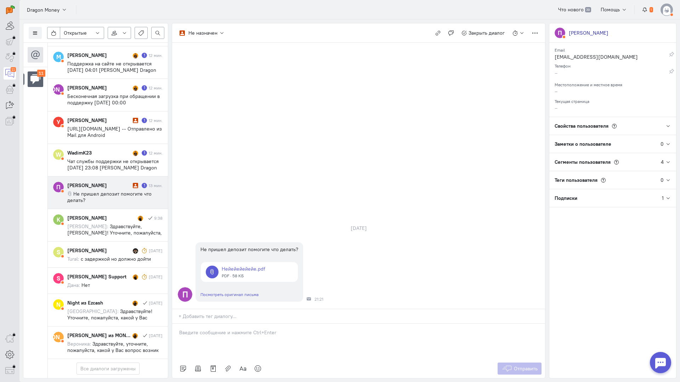
click at [188, 324] on div at bounding box center [358, 341] width 373 height 35
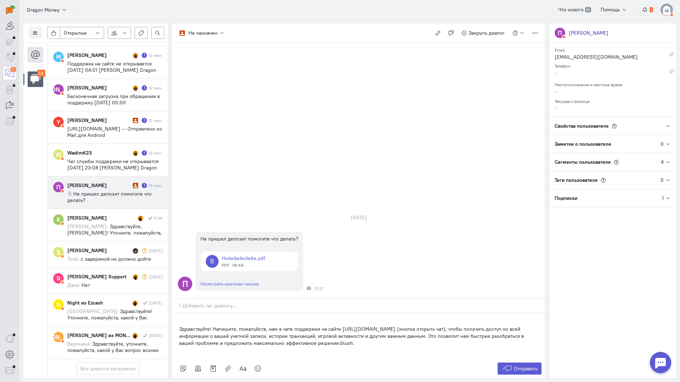
click at [178, 313] on div "Здравствуйте! Напишите, пожалуйста, нам в чате поддержки на сайте [URL][DOMAIN_…" at bounding box center [358, 336] width 373 height 46
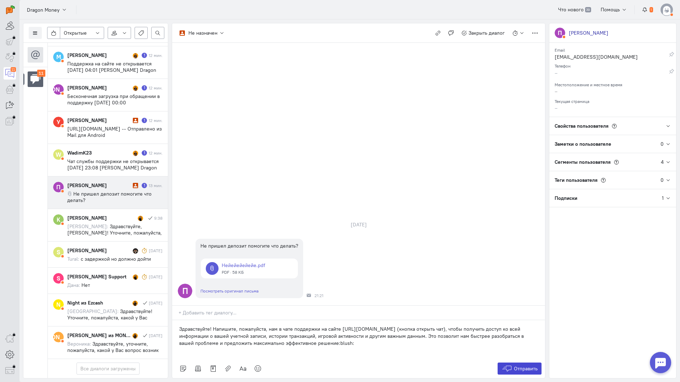
click at [525, 366] on span "Отправить" at bounding box center [526, 369] width 24 height 6
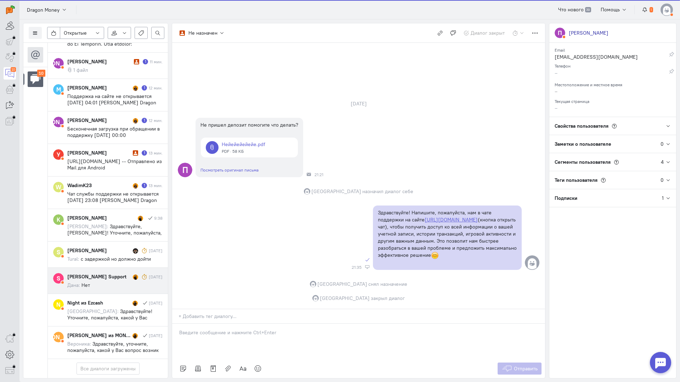
scroll to position [284, 0]
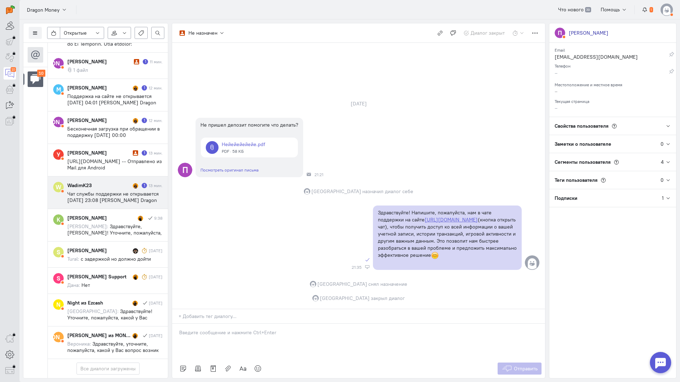
click at [110, 191] on span "Чат службы поддержки не открывается [DATE] 23:08 [PERSON_NAME] Dragon Money <[P…" at bounding box center [112, 203] width 91 height 25
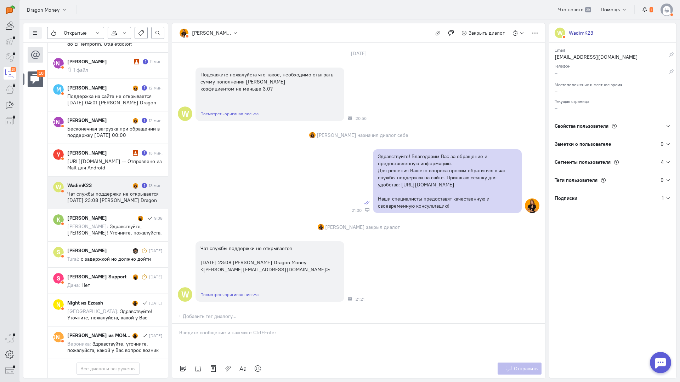
scroll to position [0, 0]
click at [210, 329] on p at bounding box center [358, 332] width 359 height 7
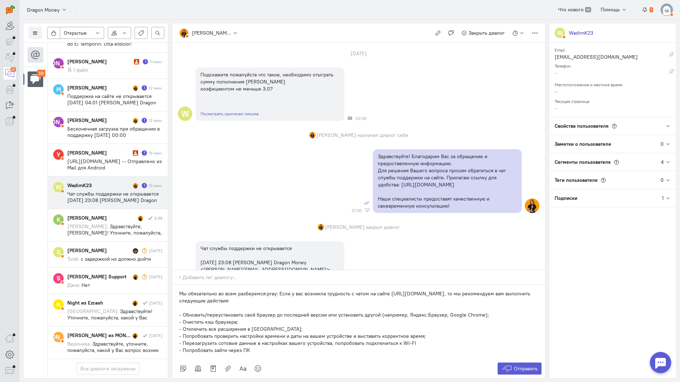
click at [178, 285] on div "Мы обязательно во всем разберемся:pray: Если у вас возникла трудность с чатом н…" at bounding box center [358, 322] width 373 height 74
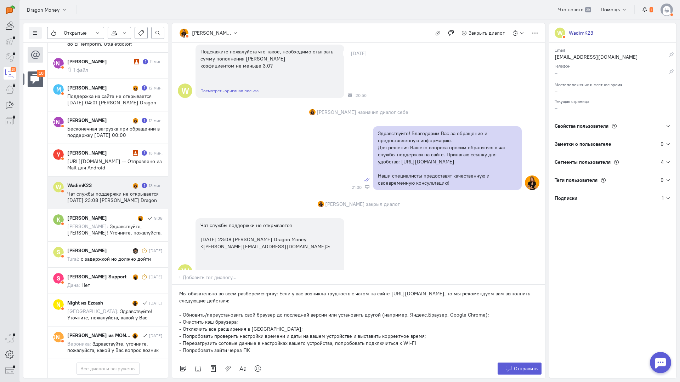
scroll to position [82, 0]
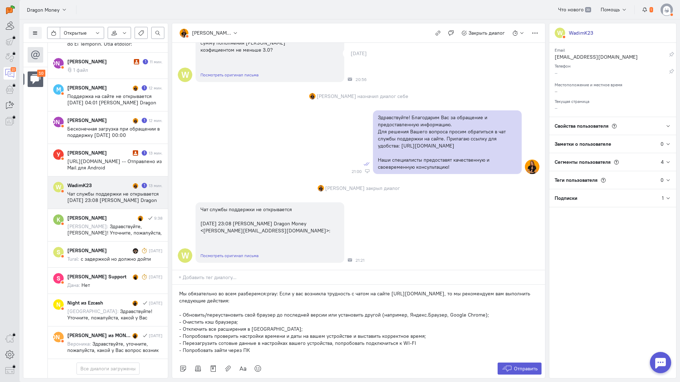
click at [118, 191] on span "Чат службы поддержки не открывается [DATE] 23:08 [PERSON_NAME] Dragon Money <[P…" at bounding box center [112, 203] width 91 height 25
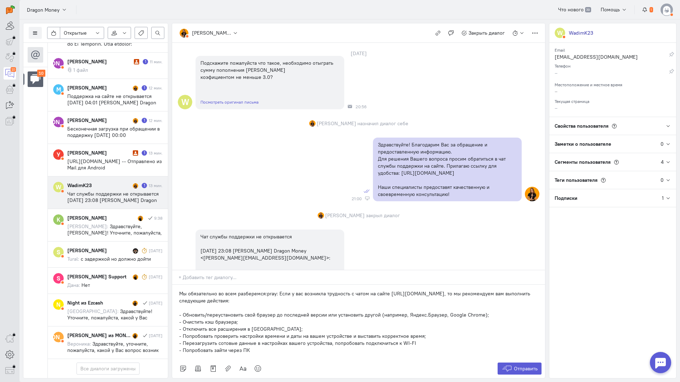
click at [177, 285] on div "Мы обязательно во всем разберемся:pray: Если у вас возникла трудность с чатом н…" at bounding box center [358, 322] width 373 height 74
paste div
click at [532, 366] on span "Отправить" at bounding box center [526, 369] width 24 height 6
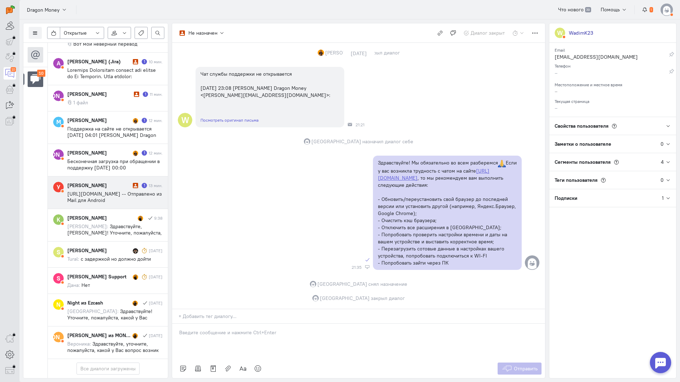
scroll to position [245, 0]
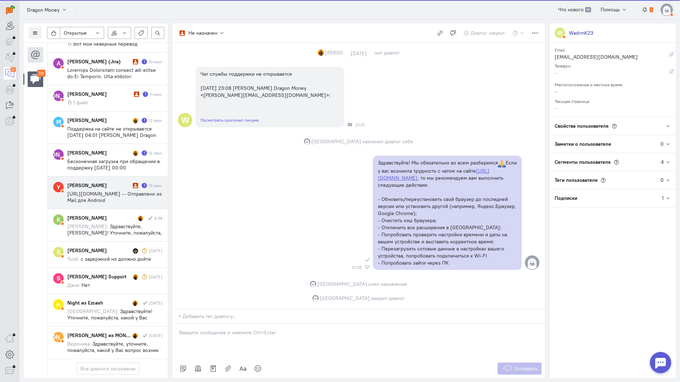
click at [108, 191] on span "[URL][DOMAIN_NAME] -- Отправлено из Mail для Android" at bounding box center [114, 197] width 95 height 13
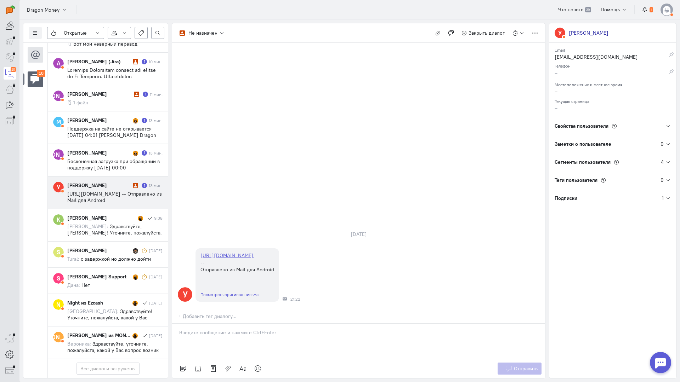
click at [218, 324] on div at bounding box center [358, 341] width 373 height 35
click at [175, 324] on div "Здравствуйте! Благодарим Вас за обращение и предоставленную информацию:blush:" at bounding box center [358, 341] width 373 height 35
click at [519, 366] on span "Отправить" at bounding box center [526, 369] width 24 height 6
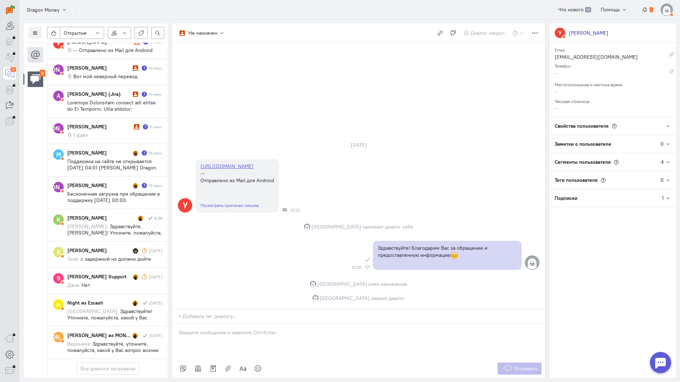
scroll to position [207, 0]
click at [107, 191] on span "Бесконечная загрузка при обращении в поддержку [DATE] 00:00 [PERSON_NAME] Drago…" at bounding box center [113, 207] width 92 height 32
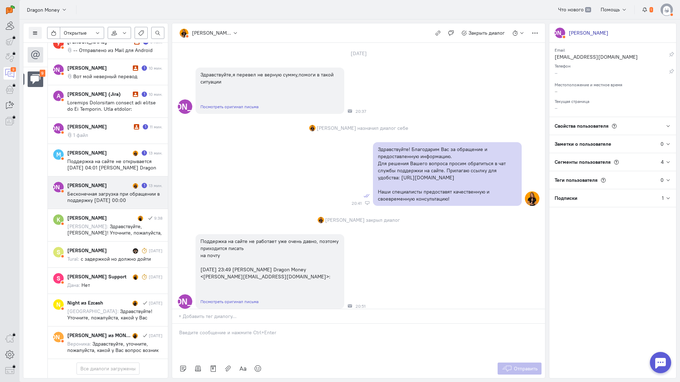
scroll to position [210, 0]
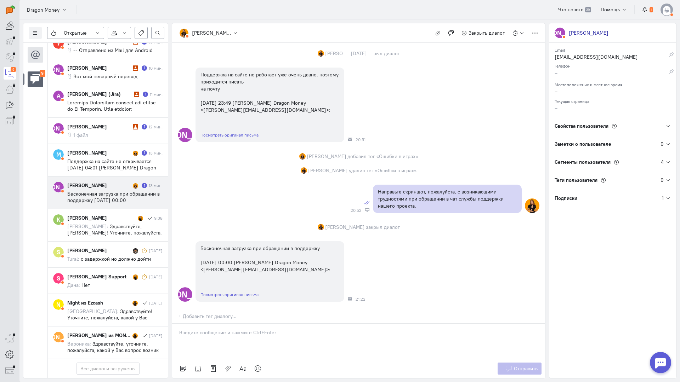
drag, startPoint x: 235, startPoint y: 286, endPoint x: 223, endPoint y: 288, distance: 12.2
click at [234, 329] on p at bounding box center [358, 332] width 359 height 7
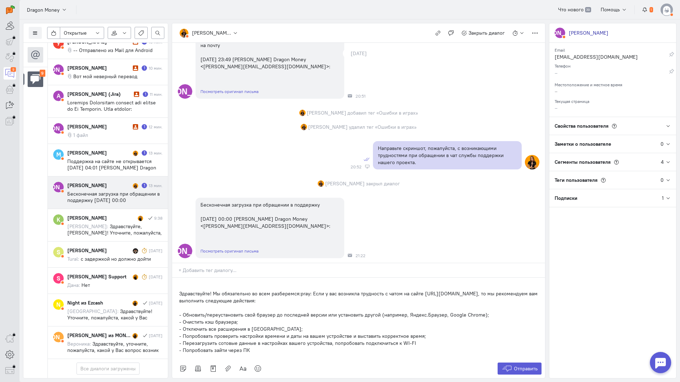
click at [177, 278] on div "Здравствуйте! Мы обязательно во всем разберемся:pray: Если у вас возникла трудн…" at bounding box center [358, 318] width 373 height 81
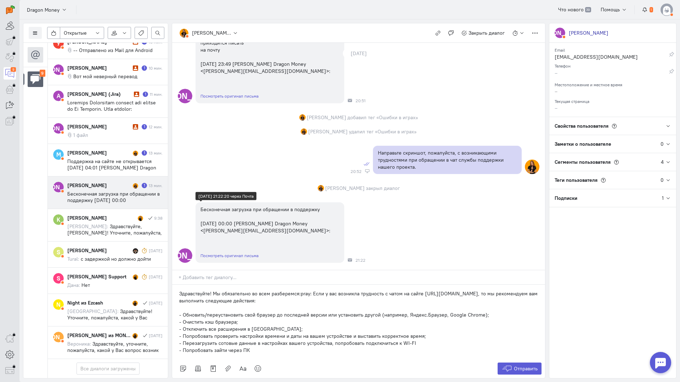
scroll to position [249, 0]
click at [521, 366] on span "Отправить" at bounding box center [526, 369] width 24 height 6
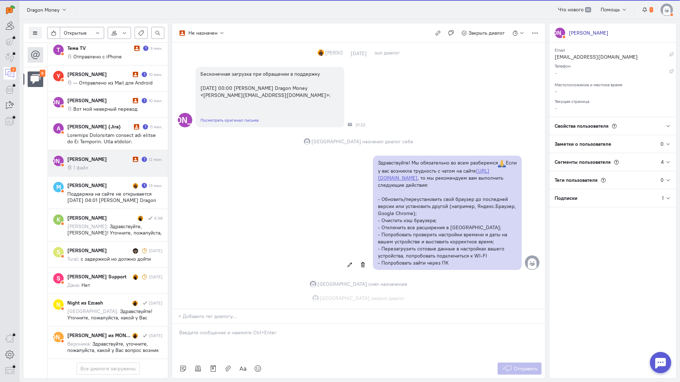
scroll to position [385, 0]
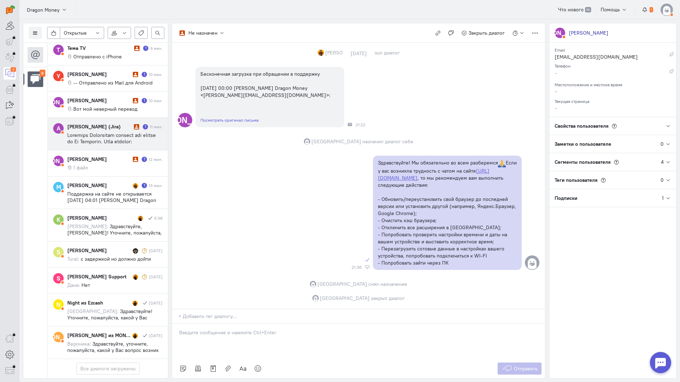
click at [99, 132] on span at bounding box center [114, 317] width 95 height 370
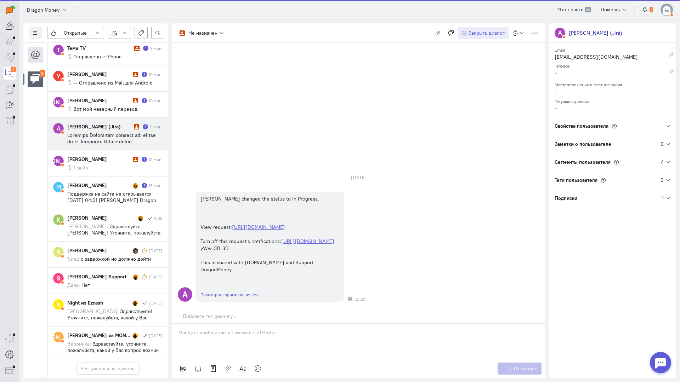
scroll to position [175, 0]
click at [485, 32] on span "Закрыть диалог" at bounding box center [486, 33] width 36 height 6
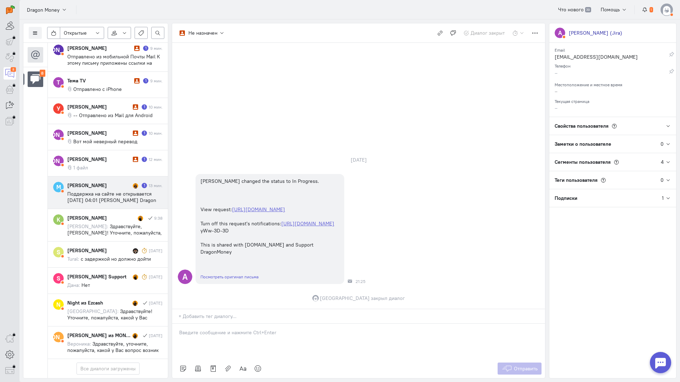
scroll to position [109, 0]
click at [117, 194] on span "Поддержка на сайте не открывается [DATE] 04:01 [PERSON_NAME] Dragon Money <[PER…" at bounding box center [111, 203] width 89 height 25
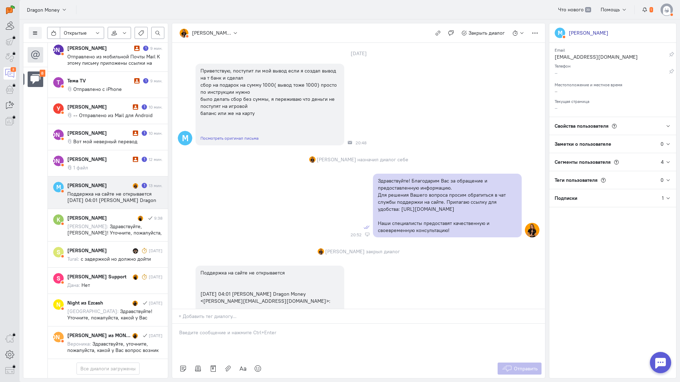
scroll to position [0, 0]
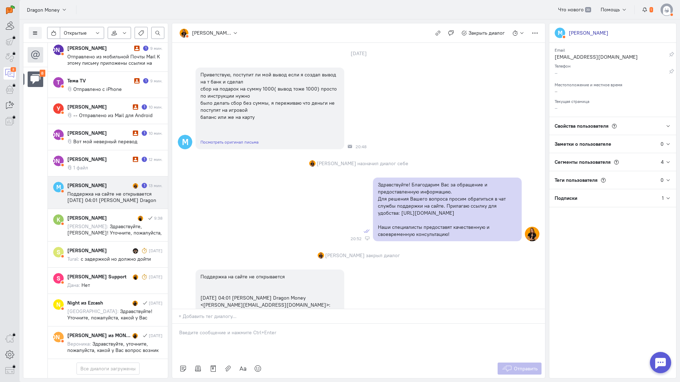
click at [191, 324] on div at bounding box center [358, 341] width 373 height 35
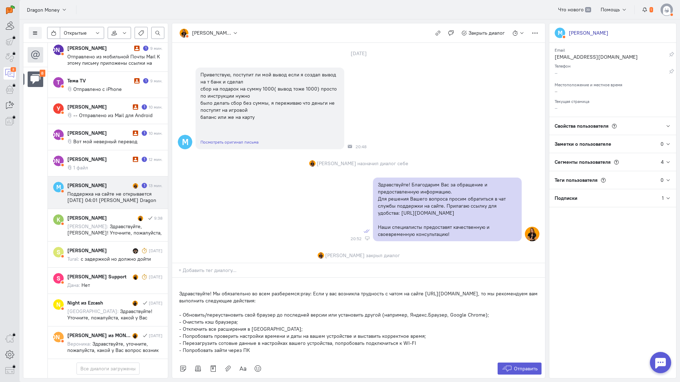
click at [176, 278] on div "Здравствуйте! Мы обязательно во всем разберемся:pray: Если у вас возникла трудн…" at bounding box center [358, 318] width 373 height 81
click at [521, 363] on button "Отправить" at bounding box center [519, 369] width 44 height 12
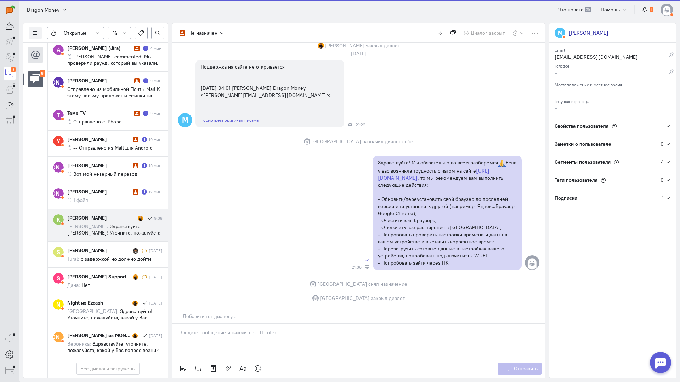
scroll to position [109, 0]
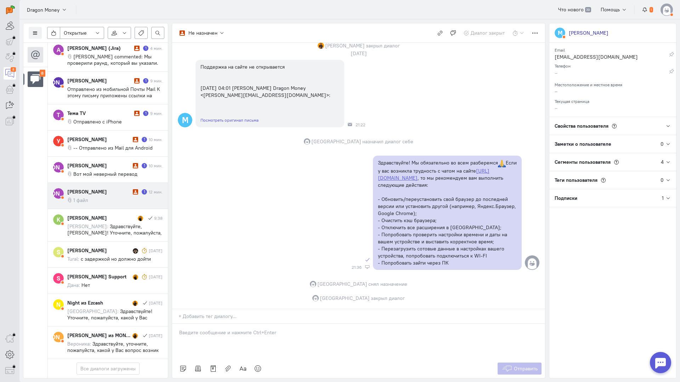
click at [107, 188] on div "[PERSON_NAME]" at bounding box center [99, 191] width 64 height 7
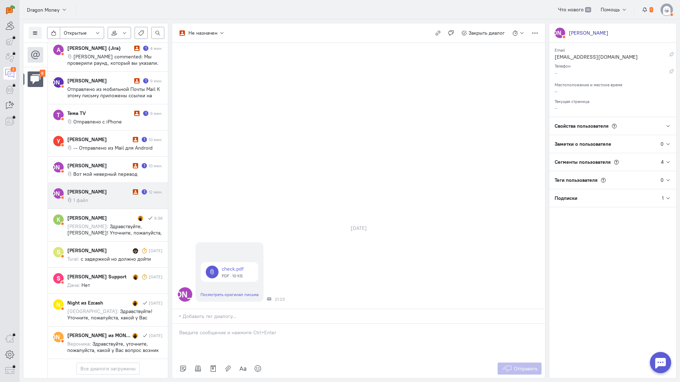
click at [193, 324] on div at bounding box center [358, 341] width 373 height 35
click at [176, 324] on div "Здравствуйте! Благодарим Вас за обращение и предоставленную информацию:blush:" at bounding box center [358, 341] width 373 height 35
click at [518, 363] on button "Отправить" at bounding box center [519, 369] width 44 height 12
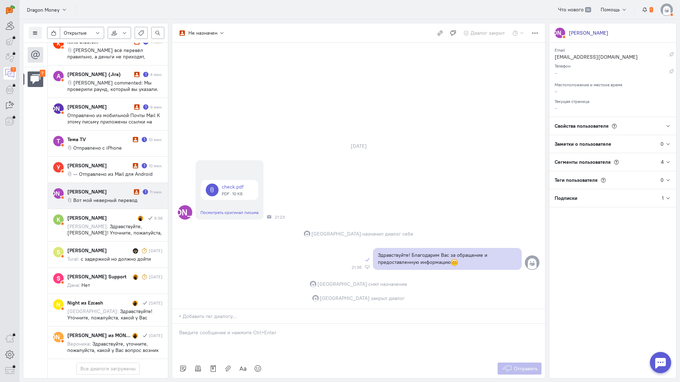
click at [102, 188] on div "[PERSON_NAME]" at bounding box center [99, 191] width 65 height 7
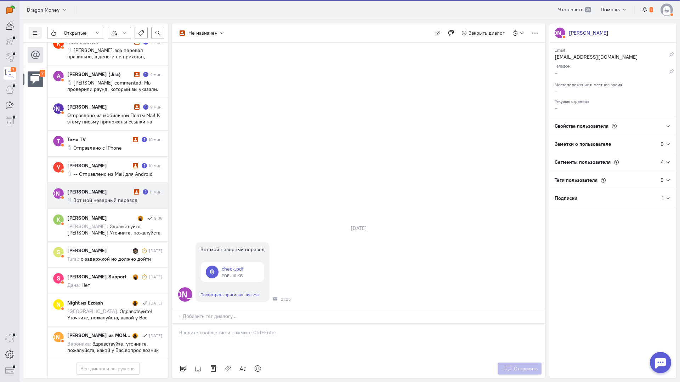
scroll to position [86, 0]
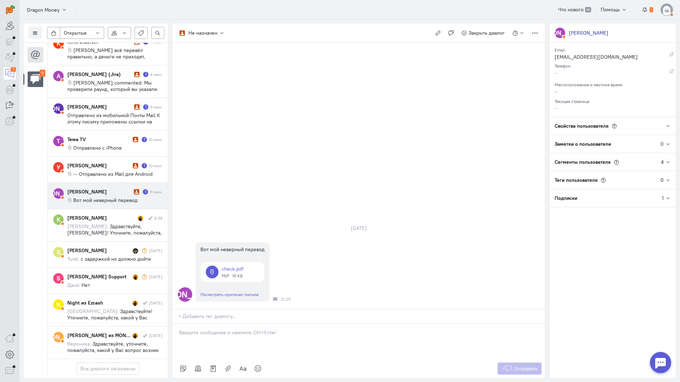
drag, startPoint x: 221, startPoint y: 297, endPoint x: 205, endPoint y: 296, distance: 15.9
click at [220, 324] on div at bounding box center [358, 341] width 373 height 35
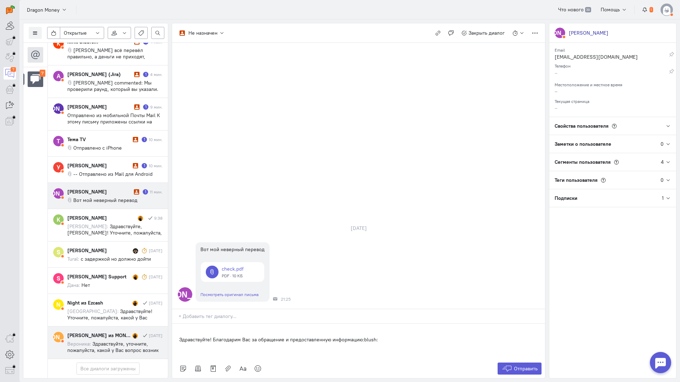
drag, startPoint x: 388, startPoint y: 299, endPoint x: 152, endPoint y: 290, distance: 236.7
click at [118, 281] on div "Список пользователей Включить темную тему Открытые Открытые диалоги Отложенные …" at bounding box center [349, 200] width 660 height 363
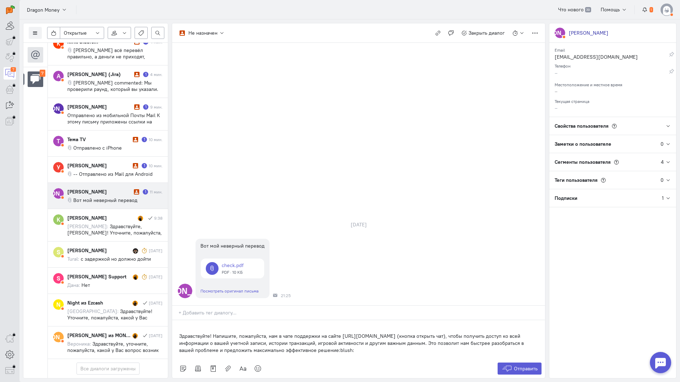
click at [175, 320] on div "Здравствуйте! Напишите, пожалуйста, нам в чате поддержки на сайте [URL][DOMAIN_…" at bounding box center [358, 339] width 373 height 39
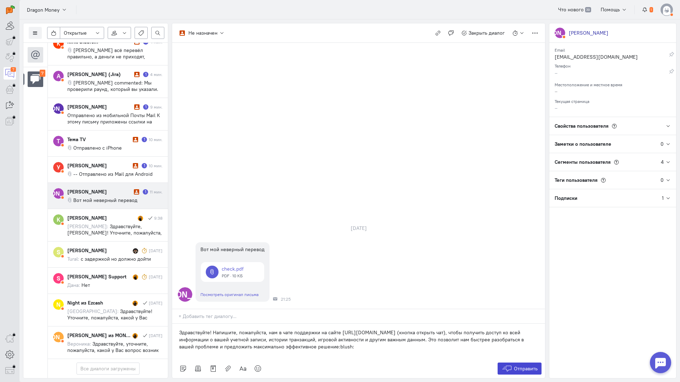
click at [516, 366] on span "Отправить" at bounding box center [526, 369] width 24 height 6
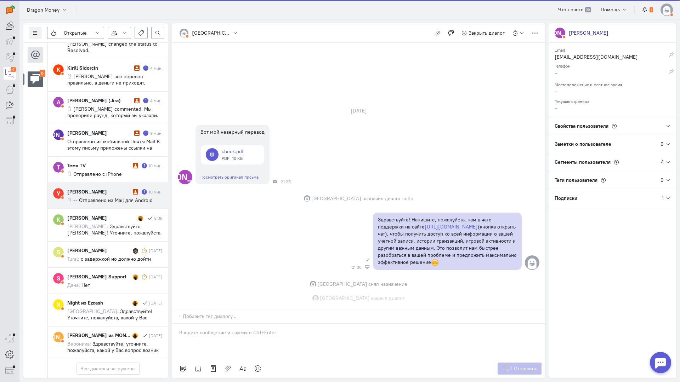
click at [112, 188] on div "[PERSON_NAME]" at bounding box center [99, 191] width 64 height 7
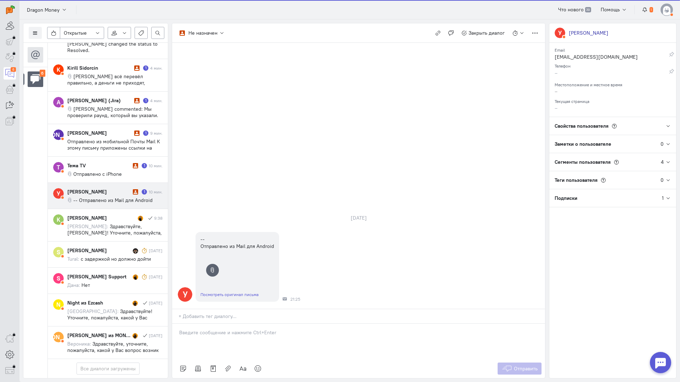
scroll to position [60, 0]
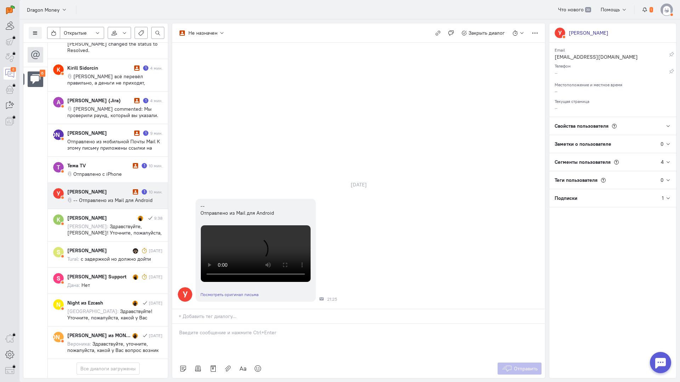
click at [249, 329] on p at bounding box center [358, 332] width 359 height 7
click at [176, 324] on div "Здравствуйте! Благодарим Вас за обращение и предоставленную информацию:blush:" at bounding box center [358, 341] width 373 height 35
click at [538, 363] on button "Отправить" at bounding box center [519, 369] width 44 height 12
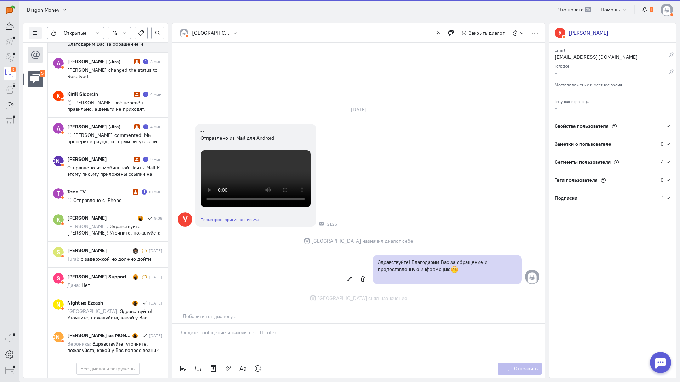
scroll to position [255, 0]
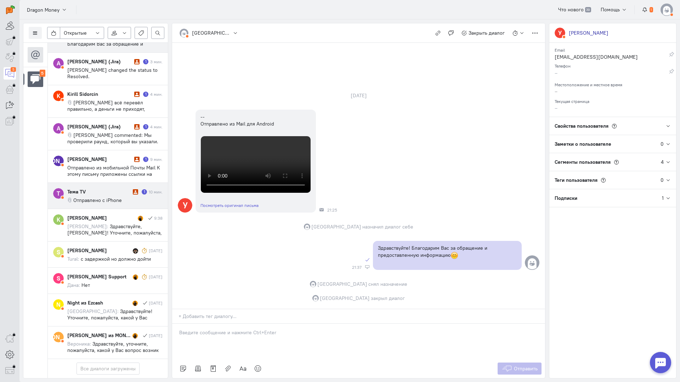
click at [119, 197] on span "Отправлено с iPhone" at bounding box center [97, 200] width 49 height 6
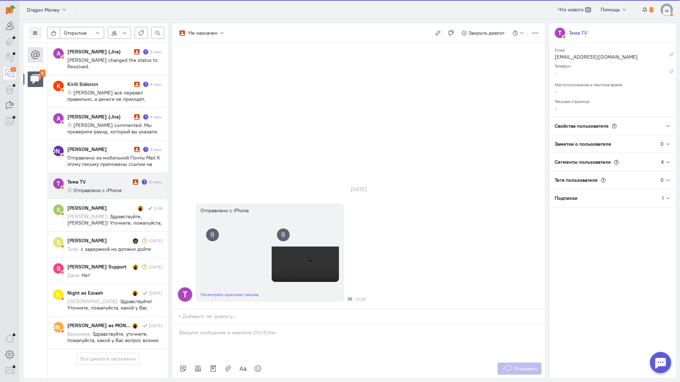
scroll to position [34, 0]
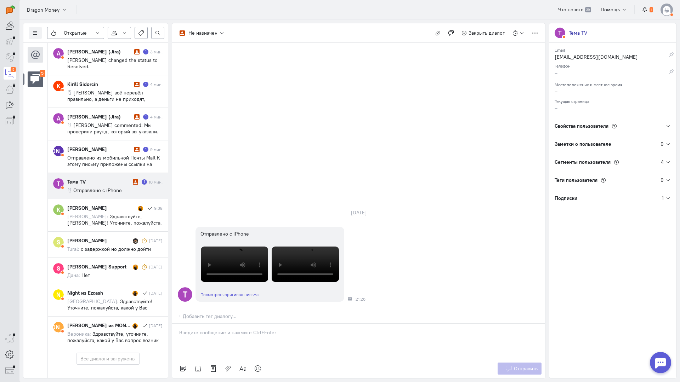
drag, startPoint x: 227, startPoint y: 294, endPoint x: 198, endPoint y: 297, distance: 29.5
click at [226, 324] on div at bounding box center [358, 341] width 373 height 35
click at [176, 324] on div "Здравствуйте! Благодарим Вас за обращение и предоставленную информацию:blush:" at bounding box center [358, 341] width 373 height 35
drag, startPoint x: 515, startPoint y: 325, endPoint x: 450, endPoint y: 309, distance: 66.6
click at [515, 366] on span "Отправить" at bounding box center [526, 369] width 24 height 6
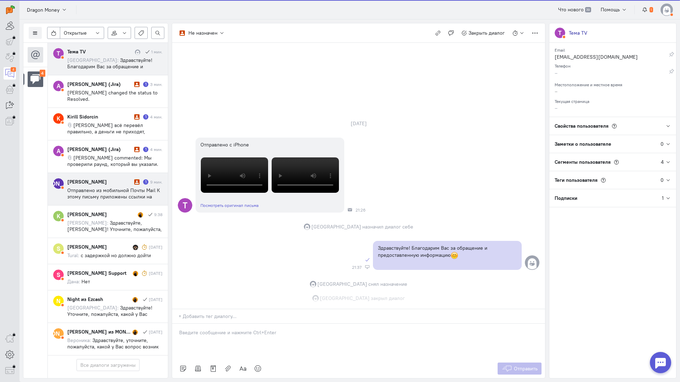
scroll to position [59, 0]
click at [115, 178] on div "[PERSON_NAME]" at bounding box center [99, 181] width 65 height 7
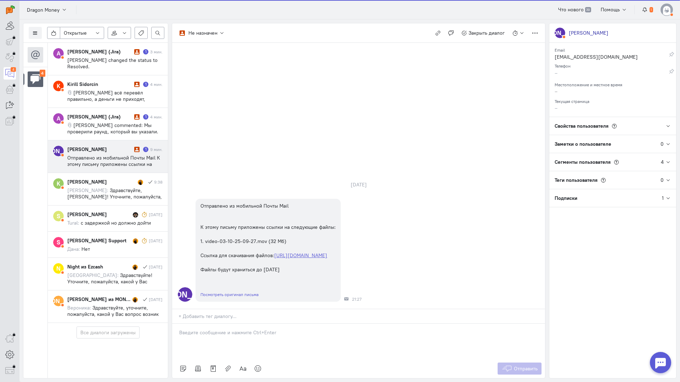
scroll to position [7, 0]
click at [223, 329] on p at bounding box center [358, 332] width 359 height 7
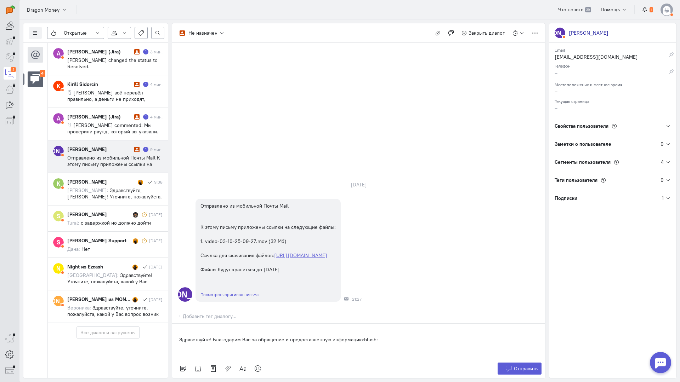
drag, startPoint x: 173, startPoint y: 296, endPoint x: 289, endPoint y: 298, distance: 115.8
click at [174, 324] on div "Здравствуйте! Благодарим Вас за обращение и предоставленную информацию:blush:" at bounding box center [358, 341] width 373 height 35
click at [513, 363] on button "Отправить" at bounding box center [519, 369] width 44 height 12
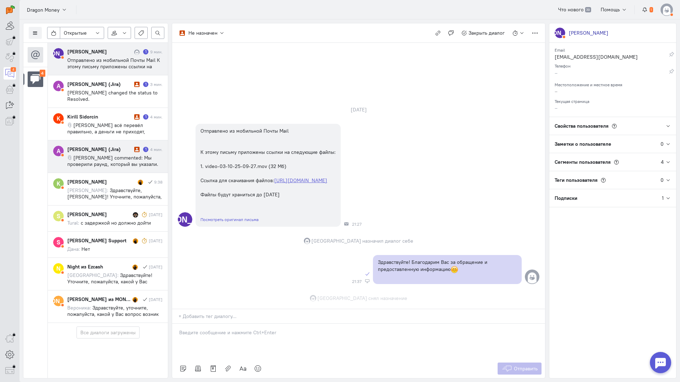
scroll to position [9, 0]
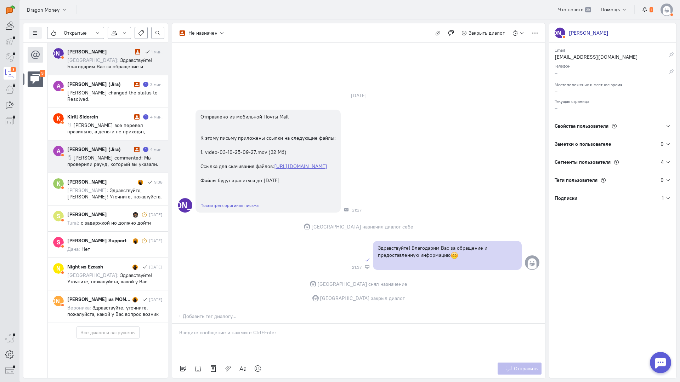
click at [111, 155] on span "[PERSON_NAME] commented: Мы проверили раунд, который вы указали. На основе инфо…" at bounding box center [113, 196] width 93 height 83
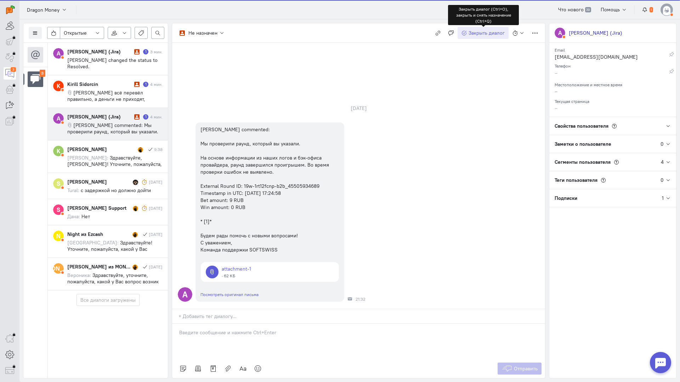
scroll to position [0, 0]
click at [475, 29] on button "Закрыть диалог" at bounding box center [482, 33] width 51 height 12
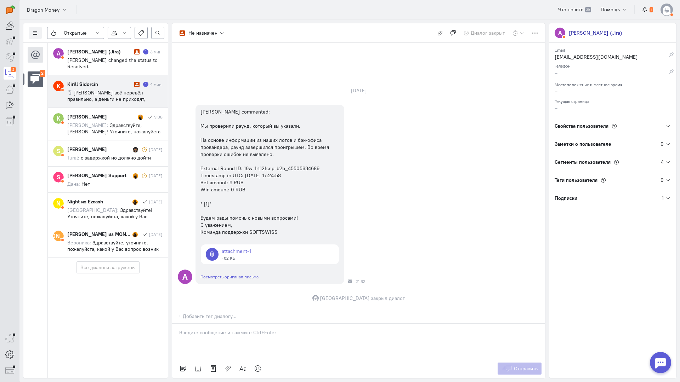
click at [107, 91] on span "[PERSON_NAME] всё перевëл правильно, а деньги не приходят, поддержка на сайте н…" at bounding box center [114, 106] width 94 height 32
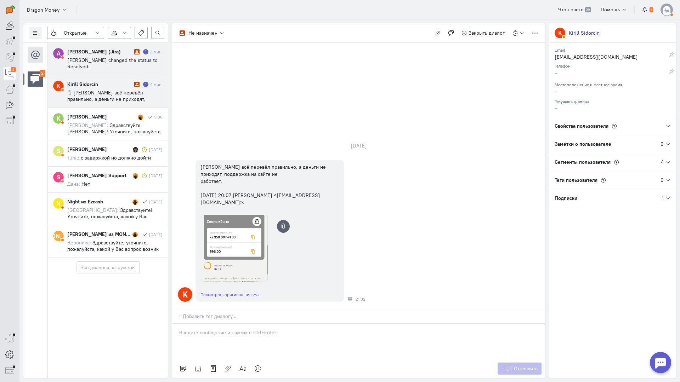
click at [102, 64] on cq-message "[PERSON_NAME] changed the status to Resolved." at bounding box center [114, 63] width 95 height 13
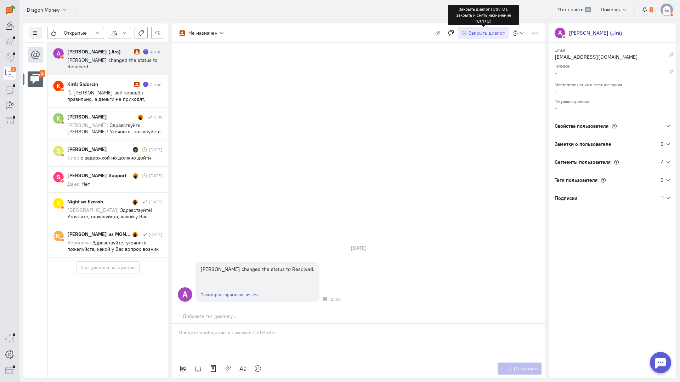
click at [484, 33] on span "Закрыть диалог" at bounding box center [486, 33] width 36 height 6
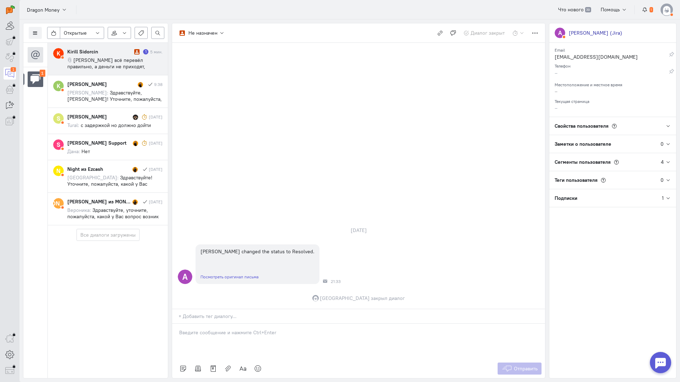
click at [121, 53] on div "Kirill Sidorcin" at bounding box center [99, 51] width 65 height 7
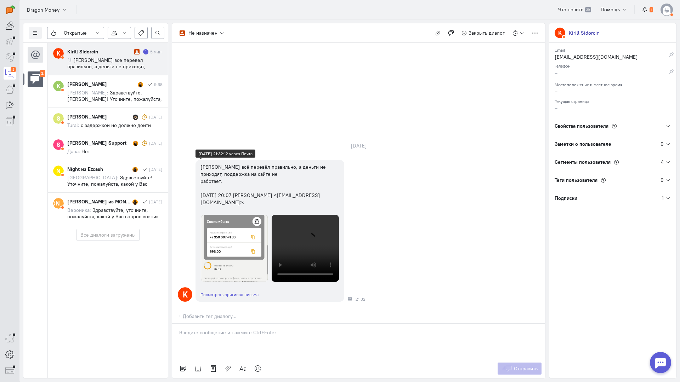
scroll to position [0, 0]
click at [229, 324] on div at bounding box center [358, 341] width 373 height 35
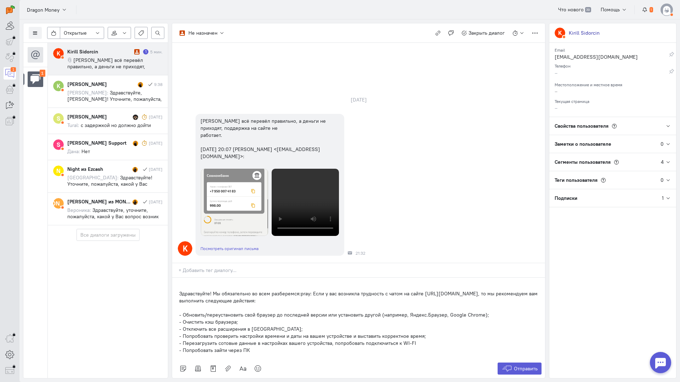
click at [176, 278] on div "Здравствуйте! Мы обязательно во всем разберемся:pray: Если у вас возникла трудн…" at bounding box center [358, 318] width 373 height 81
click at [518, 363] on button "Отправить" at bounding box center [519, 369] width 44 height 12
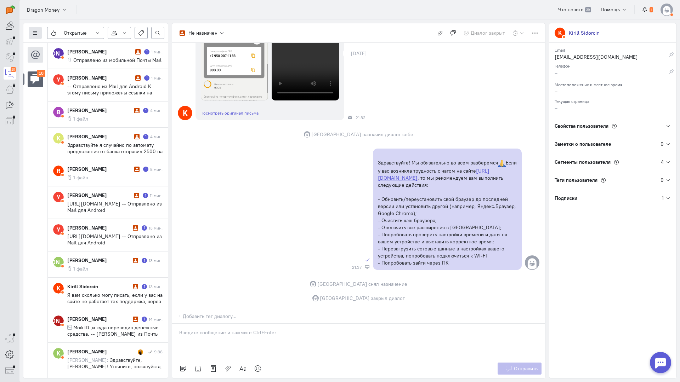
drag, startPoint x: 29, startPoint y: 29, endPoint x: 35, endPoint y: 30, distance: 5.4
click at [30, 29] on button at bounding box center [35, 33] width 13 height 12
click at [69, 42] on button "Список пользователей" at bounding box center [65, 46] width 72 height 11
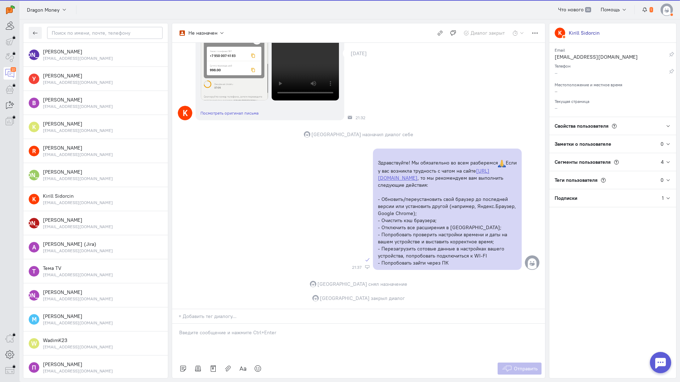
click at [84, 39] on div at bounding box center [95, 32] width 144 height 19
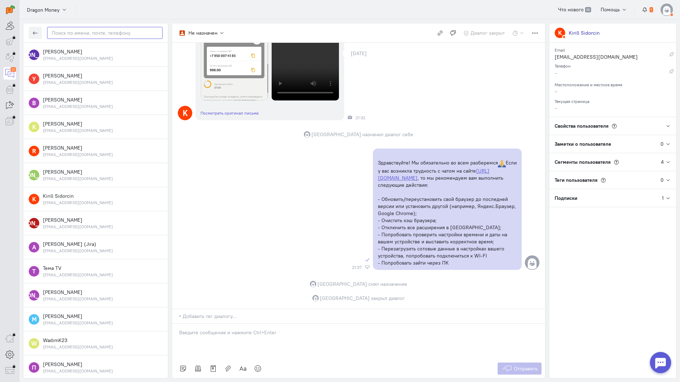
click at [94, 32] on input "text" at bounding box center [104, 33] width 115 height 12
paste input "[EMAIL_ADDRESS]"
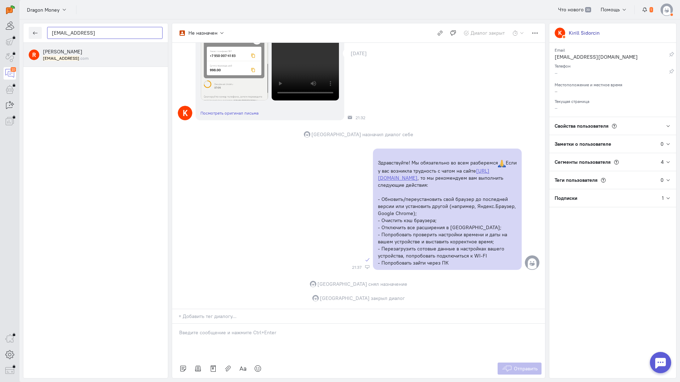
type input "[EMAIL_ADDRESS]"
click at [96, 58] on div "[EMAIL_ADDRESS] .com" at bounding box center [103, 58] width 120 height 6
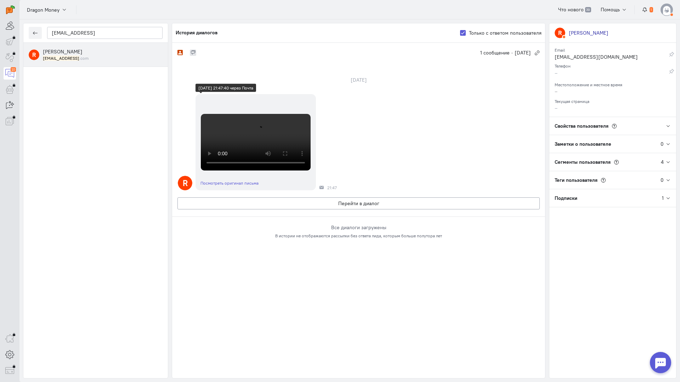
scroll to position [155, 0]
click at [224, 210] on button "Перейти в диалог" at bounding box center [358, 204] width 362 height 12
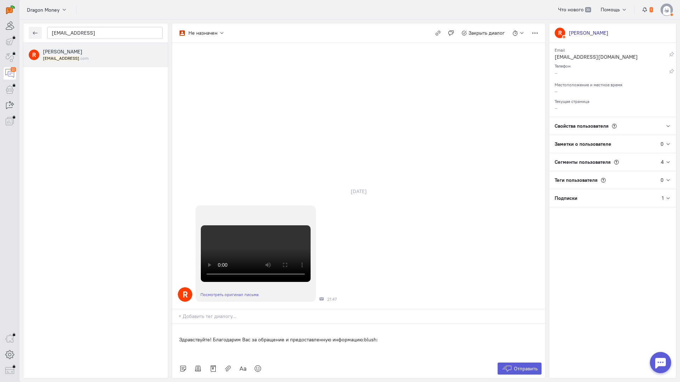
click at [171, 297] on div "[EMAIL_ADDRESS] R [PERSON_NAME] [EMAIL_ADDRESS] .com Не назначен Не назначен [G…" at bounding box center [349, 200] width 660 height 363
drag, startPoint x: 176, startPoint y: 298, endPoint x: 234, endPoint y: 296, distance: 58.1
click at [176, 324] on div "Здравствуйте! Благодарим Вас за обращение и предоставленную информацию:blush:" at bounding box center [358, 341] width 373 height 35
click at [522, 366] on span "Отправить" at bounding box center [526, 369] width 24 height 6
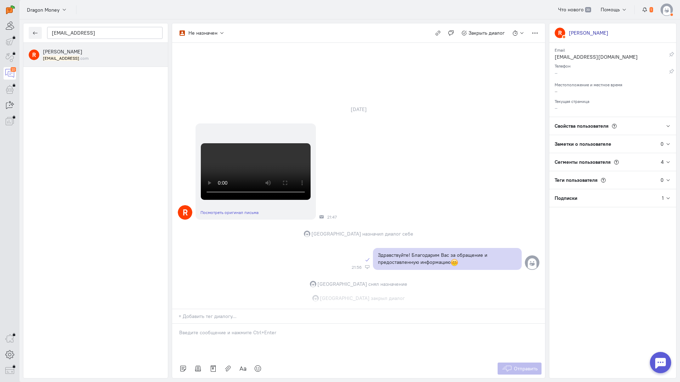
scroll to position [232, 0]
click at [252, 200] on video at bounding box center [256, 171] width 110 height 57
